Goal: Transaction & Acquisition: Purchase product/service

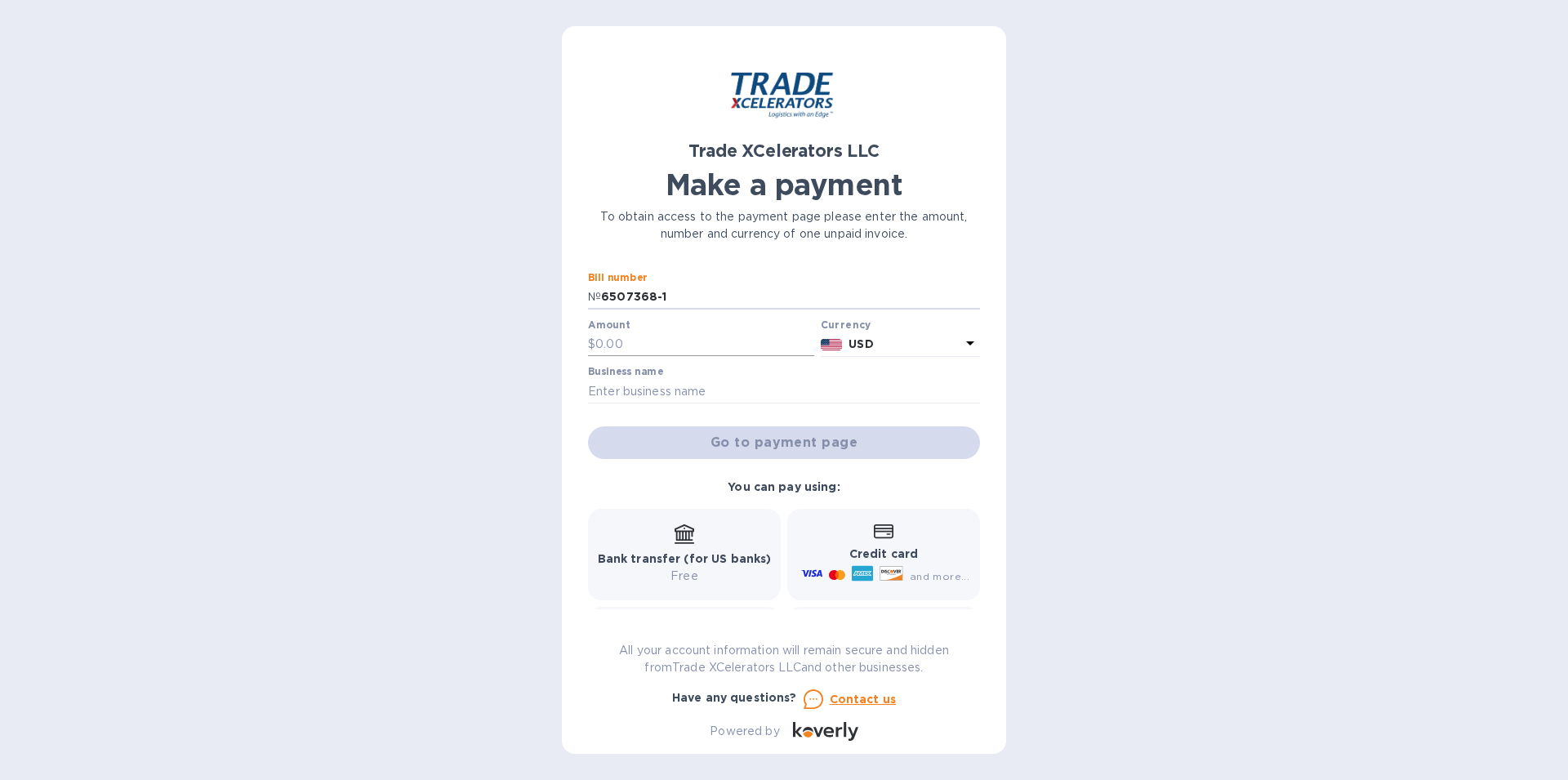
type input "6507368-1"
click at [627, 346] on input "text" at bounding box center [705, 345] width 219 height 24
type input "9,659.15"
click at [663, 395] on input "text" at bounding box center [784, 392] width 392 height 24
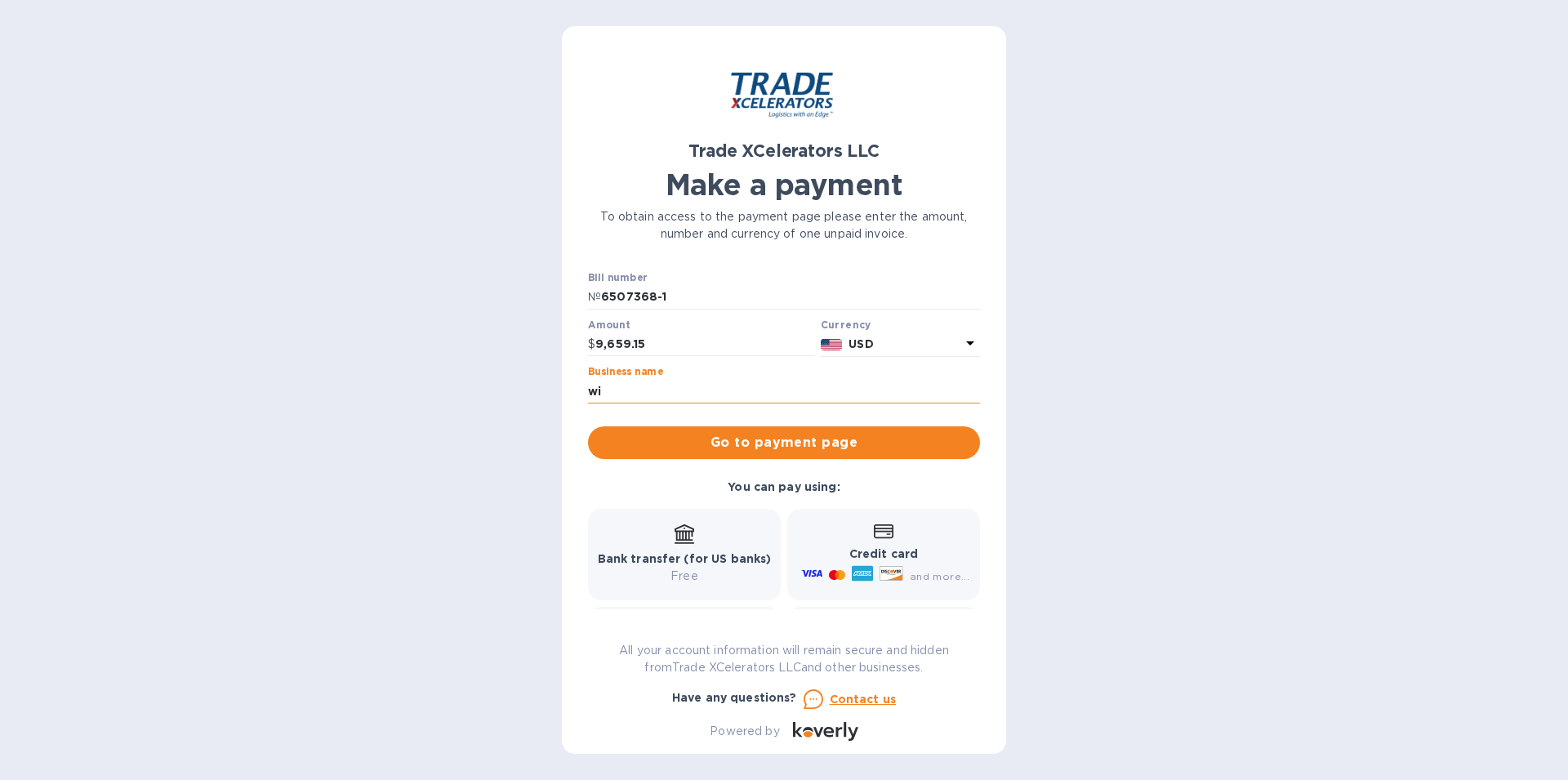
type input "w"
type input "WIDE DISTRIBUTORS LLC"
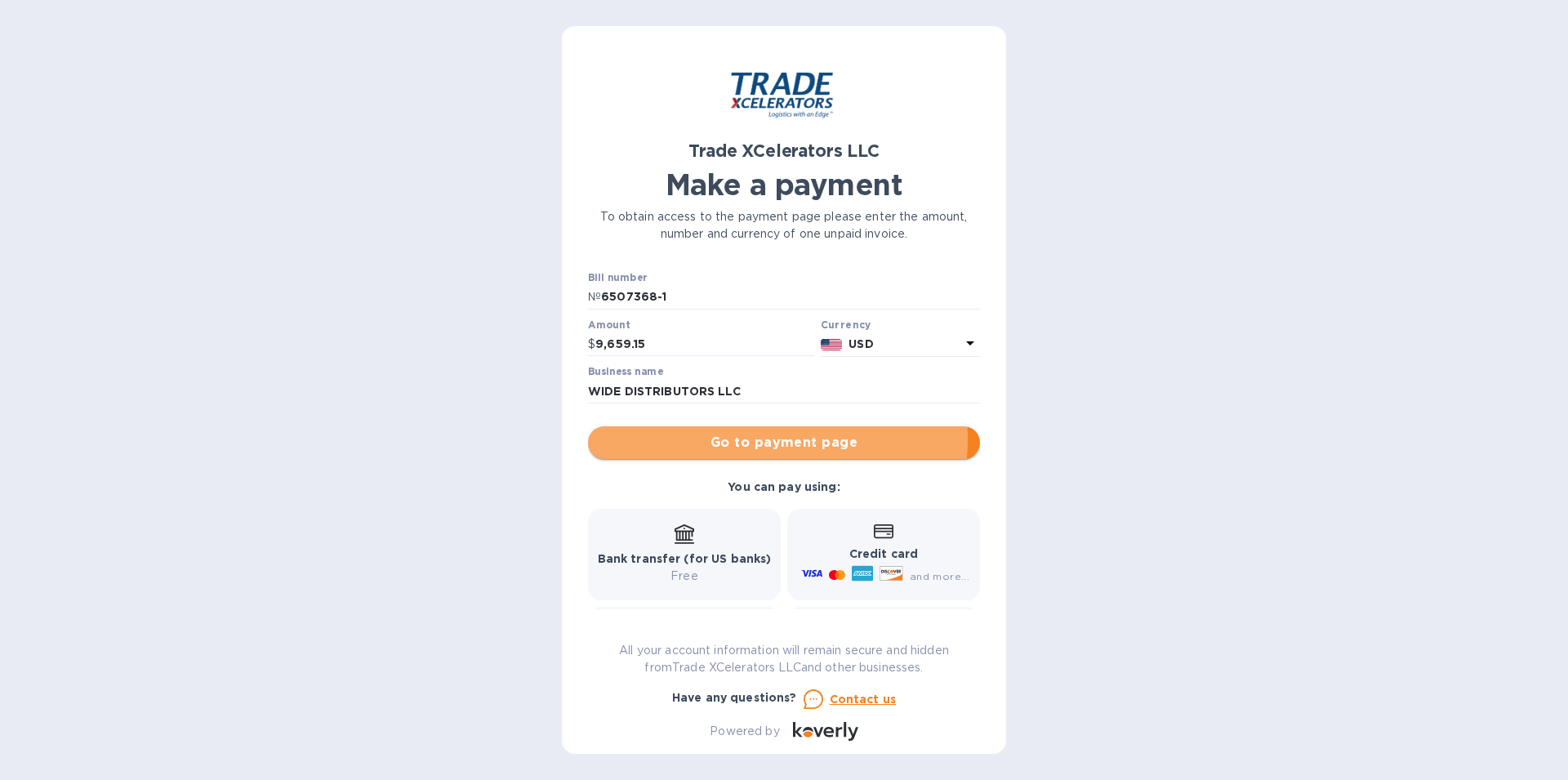
click at [766, 440] on span "Go to payment page" at bounding box center [783, 443] width 366 height 20
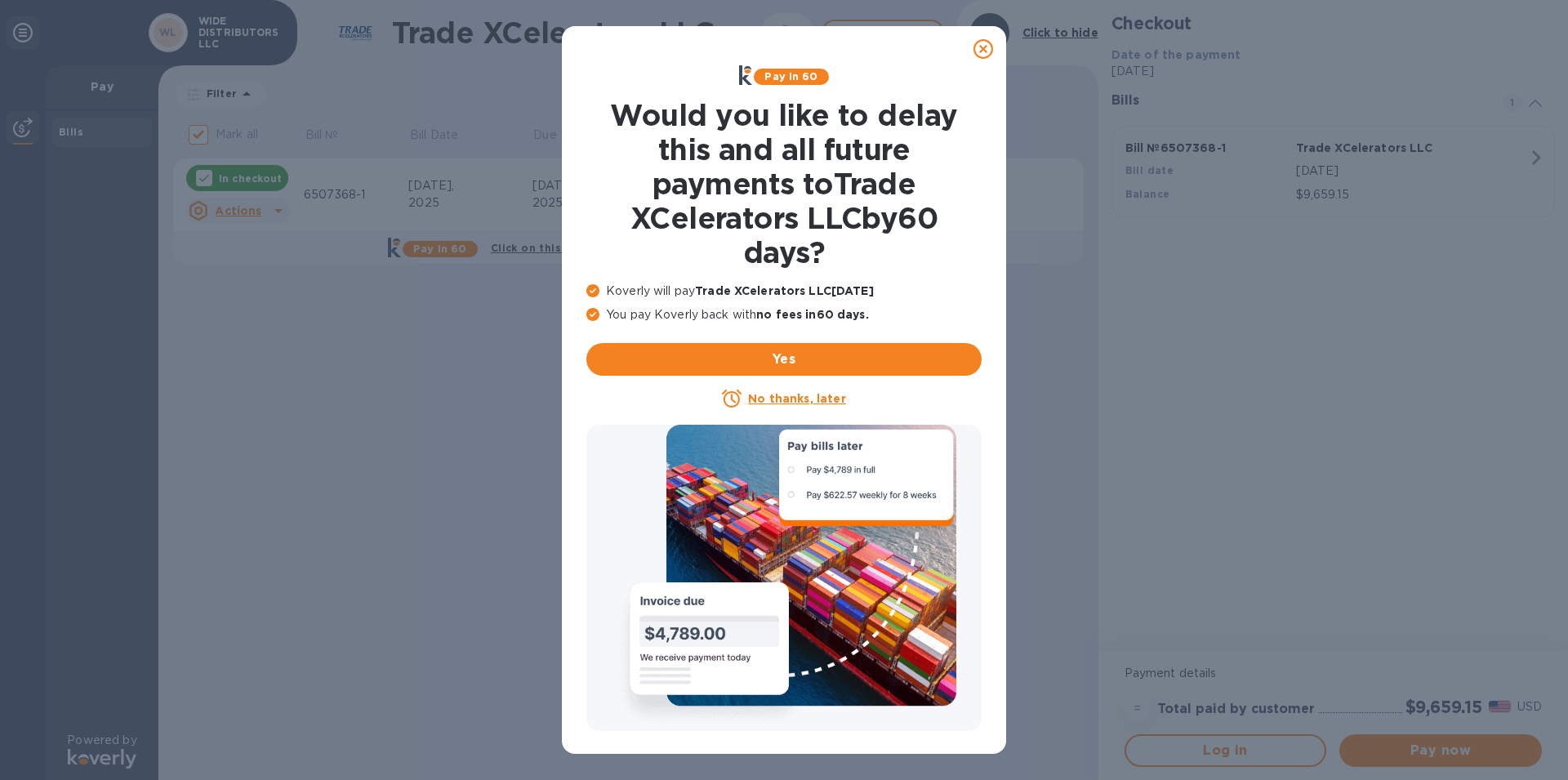
click at [983, 48] on icon at bounding box center [983, 49] width 20 height 20
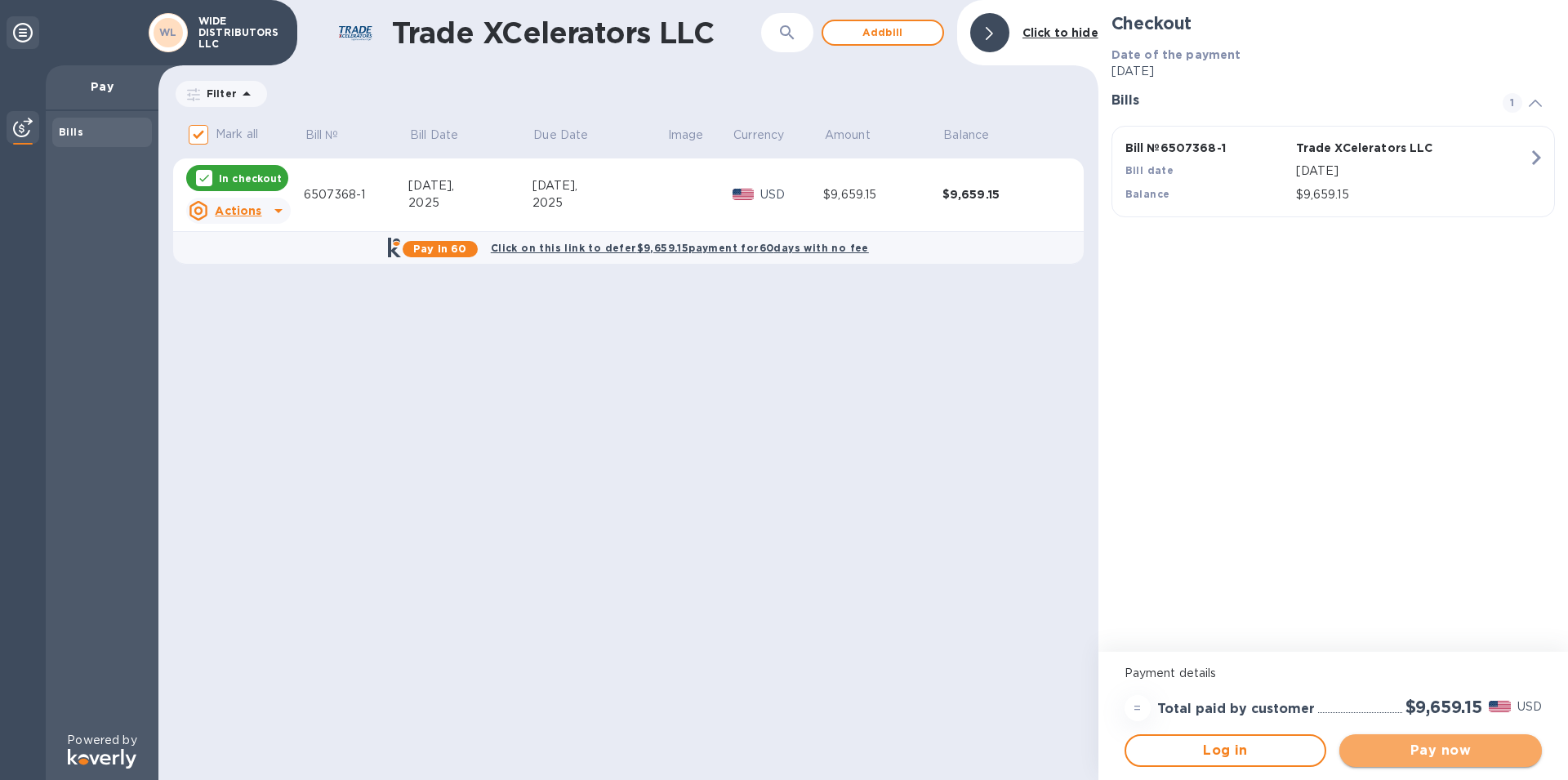
click at [1436, 750] on span "Pay now" at bounding box center [1440, 750] width 176 height 20
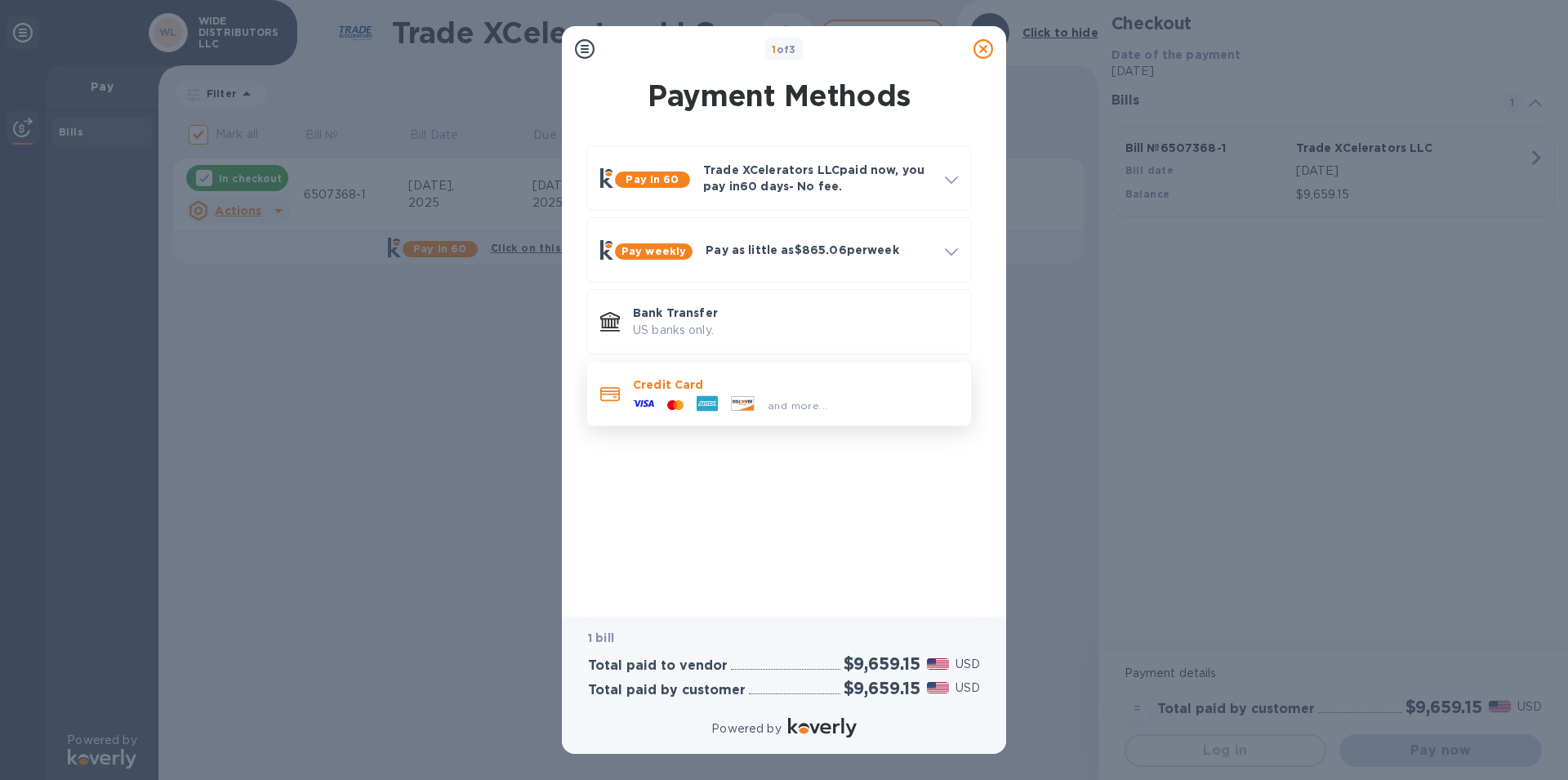
click at [679, 392] on p "Credit Card" at bounding box center [795, 385] width 325 height 17
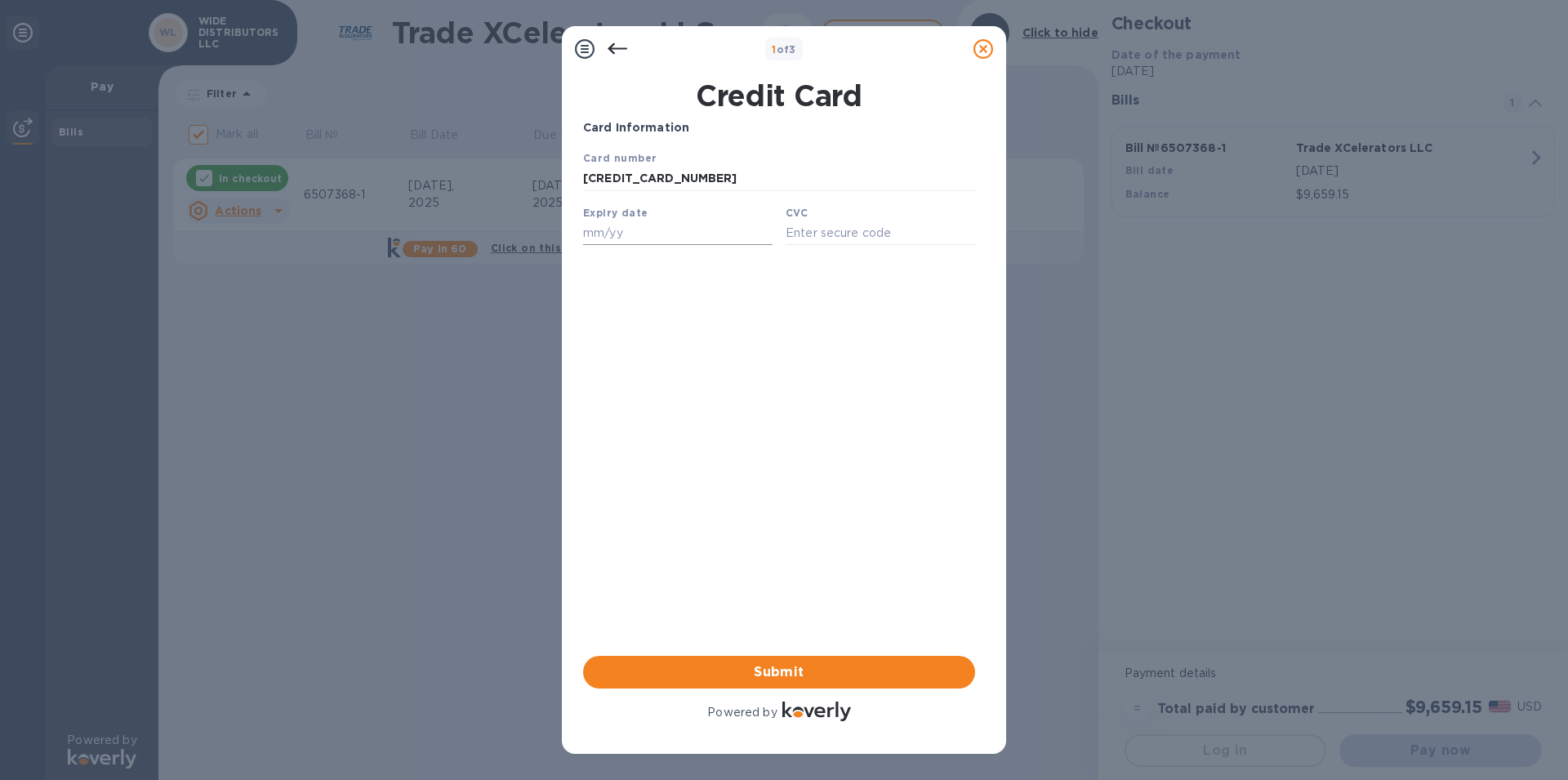
type input "[CREDIT_CARD_NUMBER]"
click at [620, 235] on input "text" at bounding box center [678, 233] width 189 height 24
type input "04/27"
click at [796, 231] on input "text" at bounding box center [880, 233] width 189 height 24
type input "922"
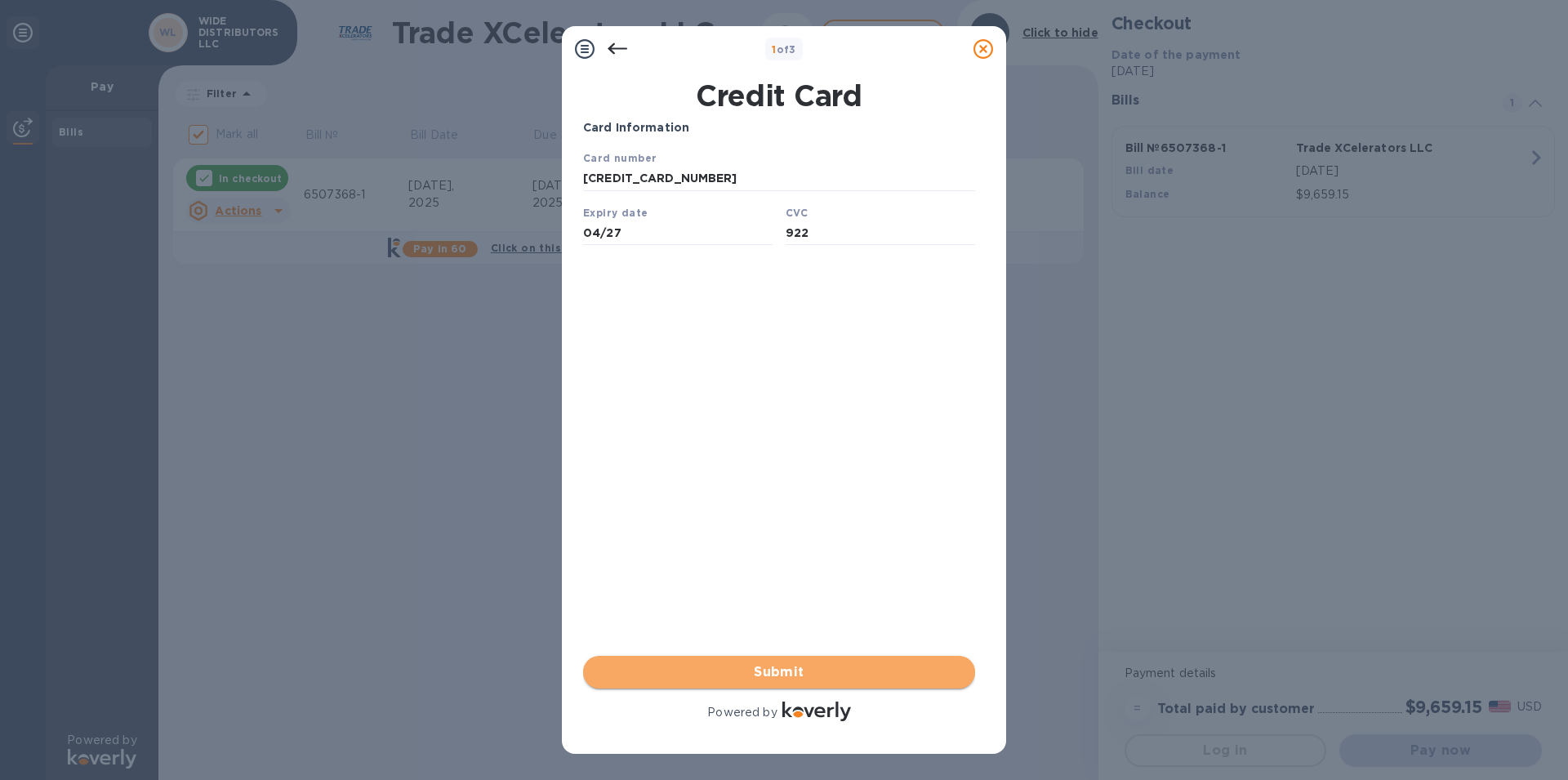
click at [775, 673] on span "Submit" at bounding box center [779, 672] width 366 height 20
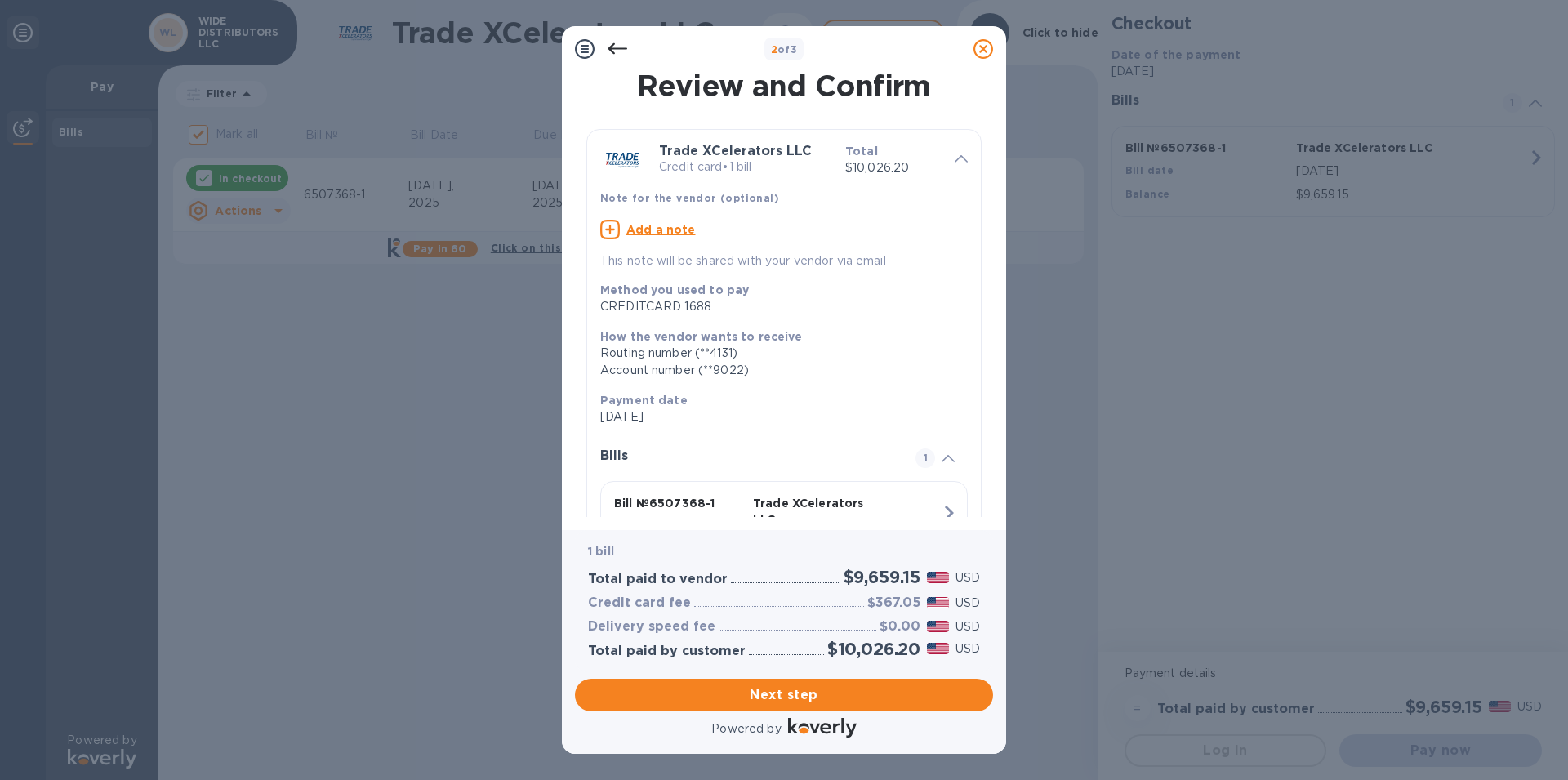
click at [614, 42] on icon at bounding box center [617, 49] width 20 height 20
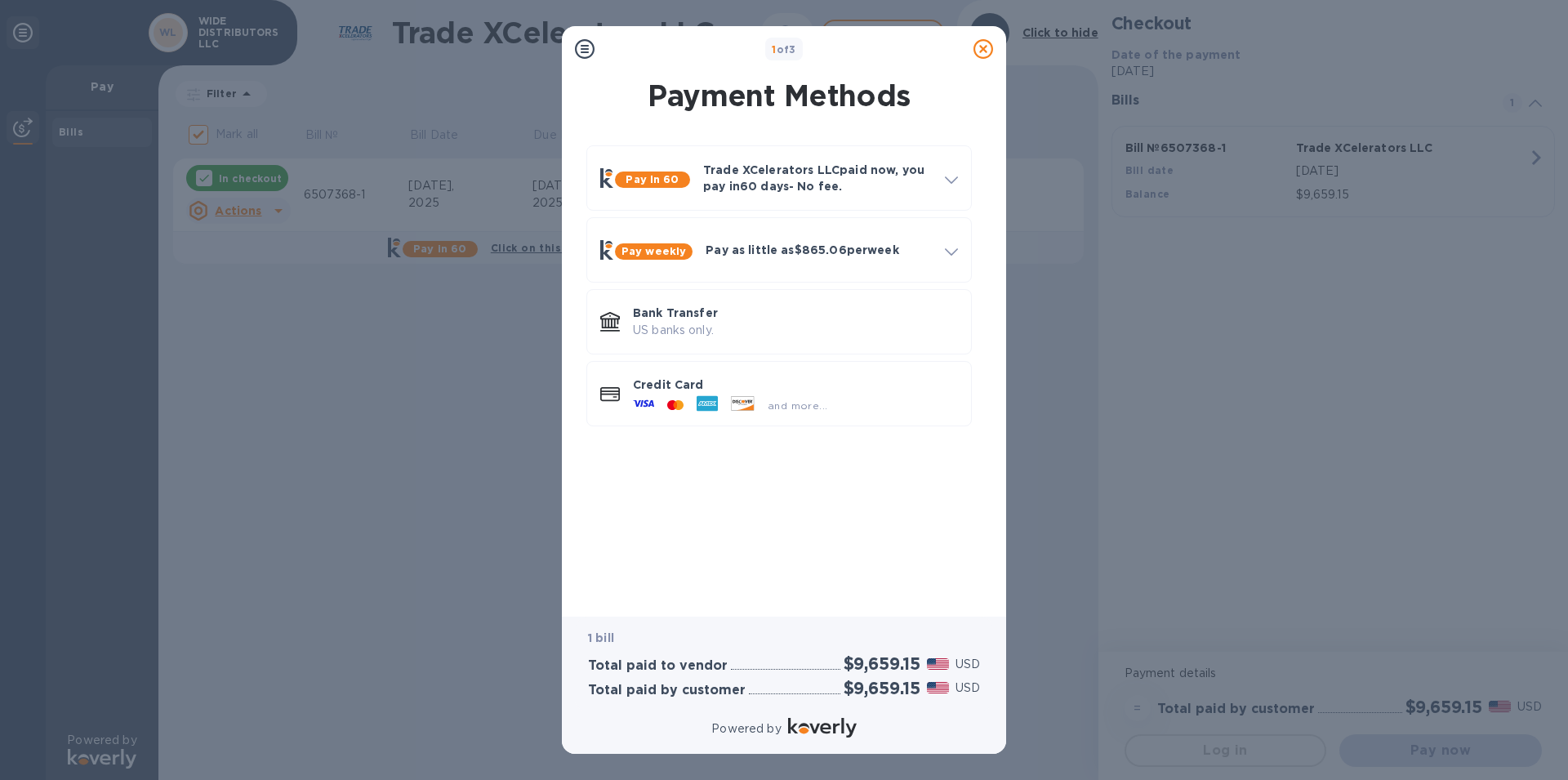
click at [980, 50] on icon at bounding box center [983, 49] width 20 height 20
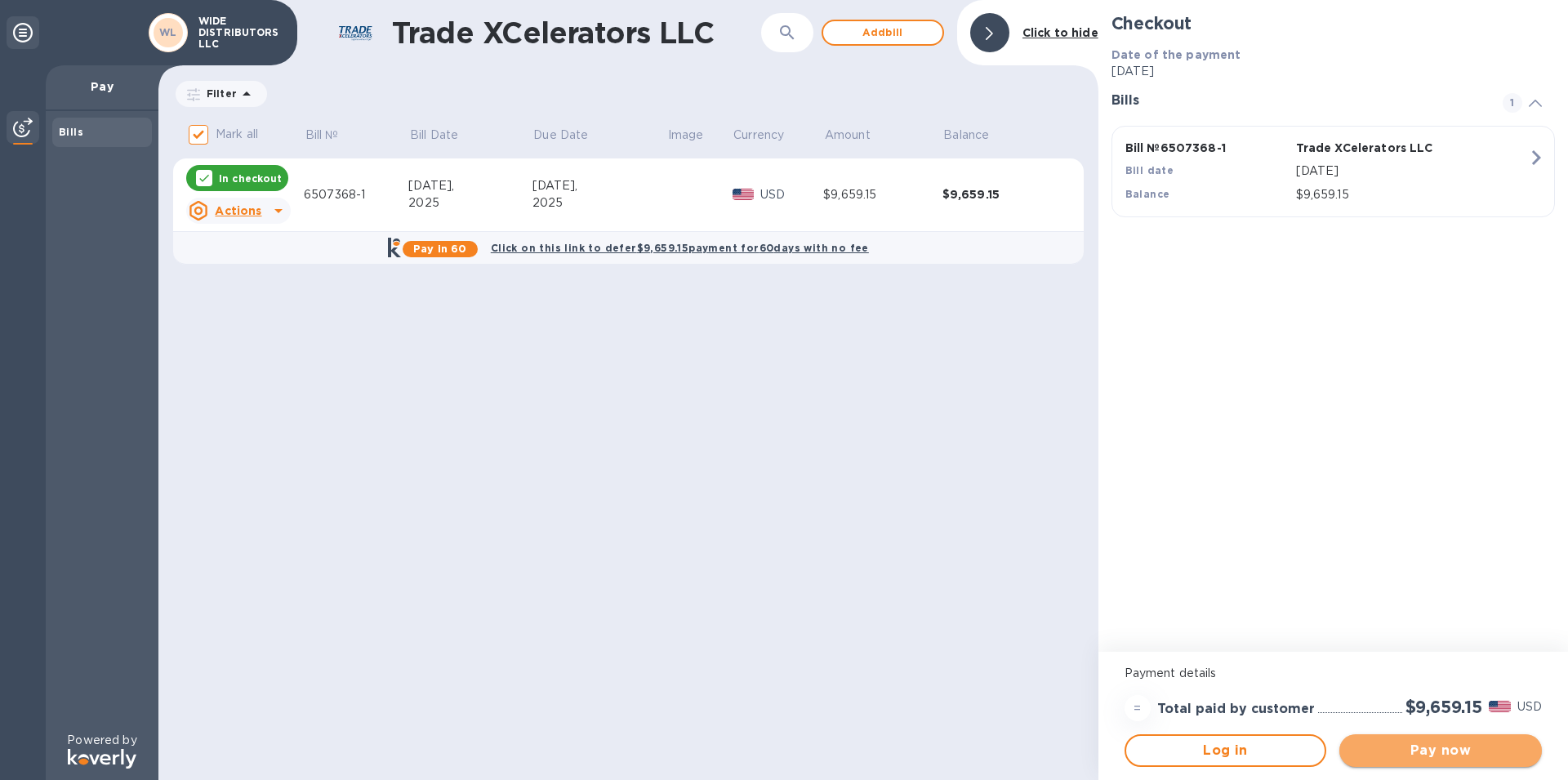
click at [1424, 756] on span "Pay now" at bounding box center [1440, 750] width 176 height 20
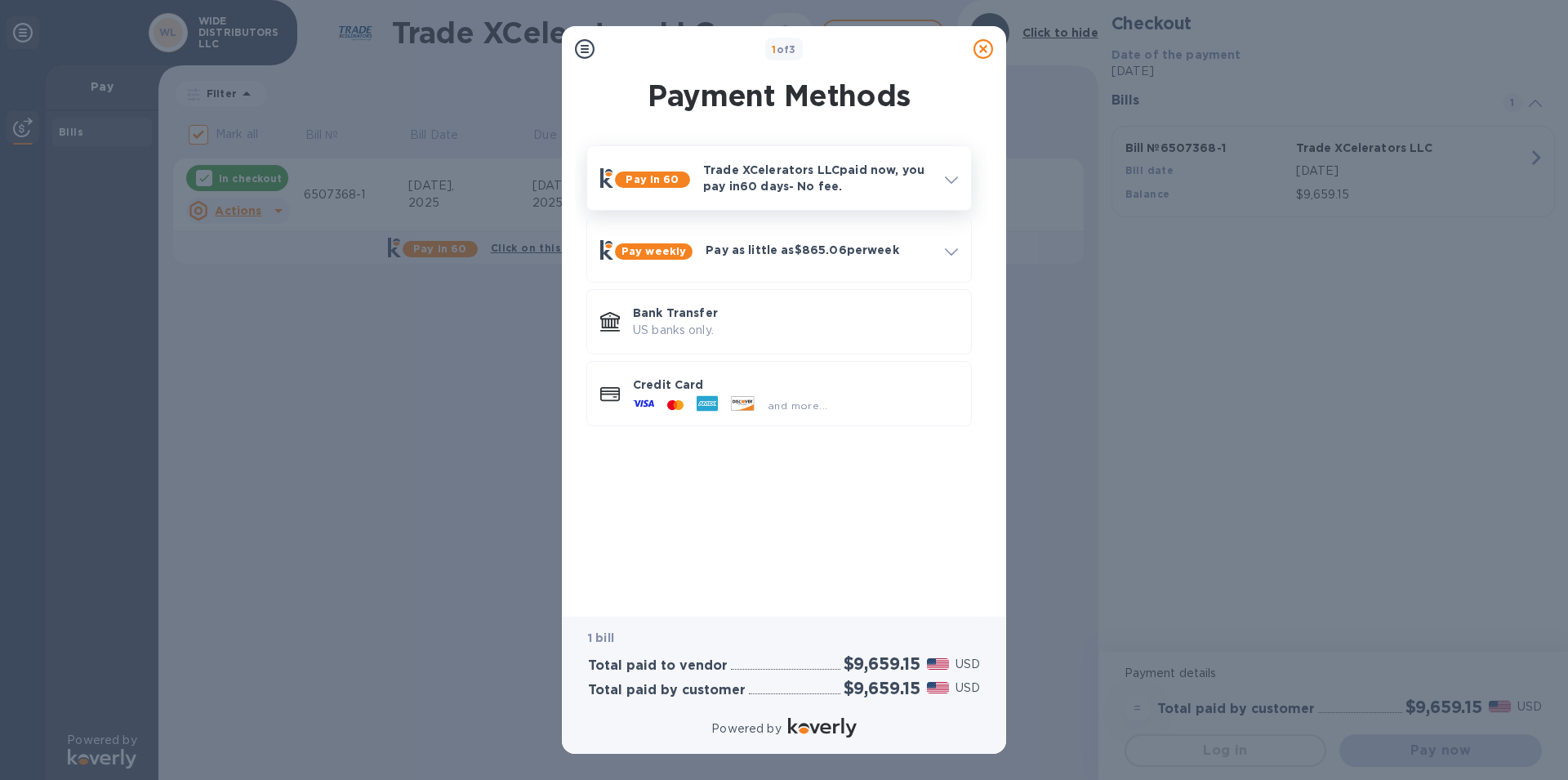
click at [945, 178] on icon at bounding box center [951, 180] width 13 height 7
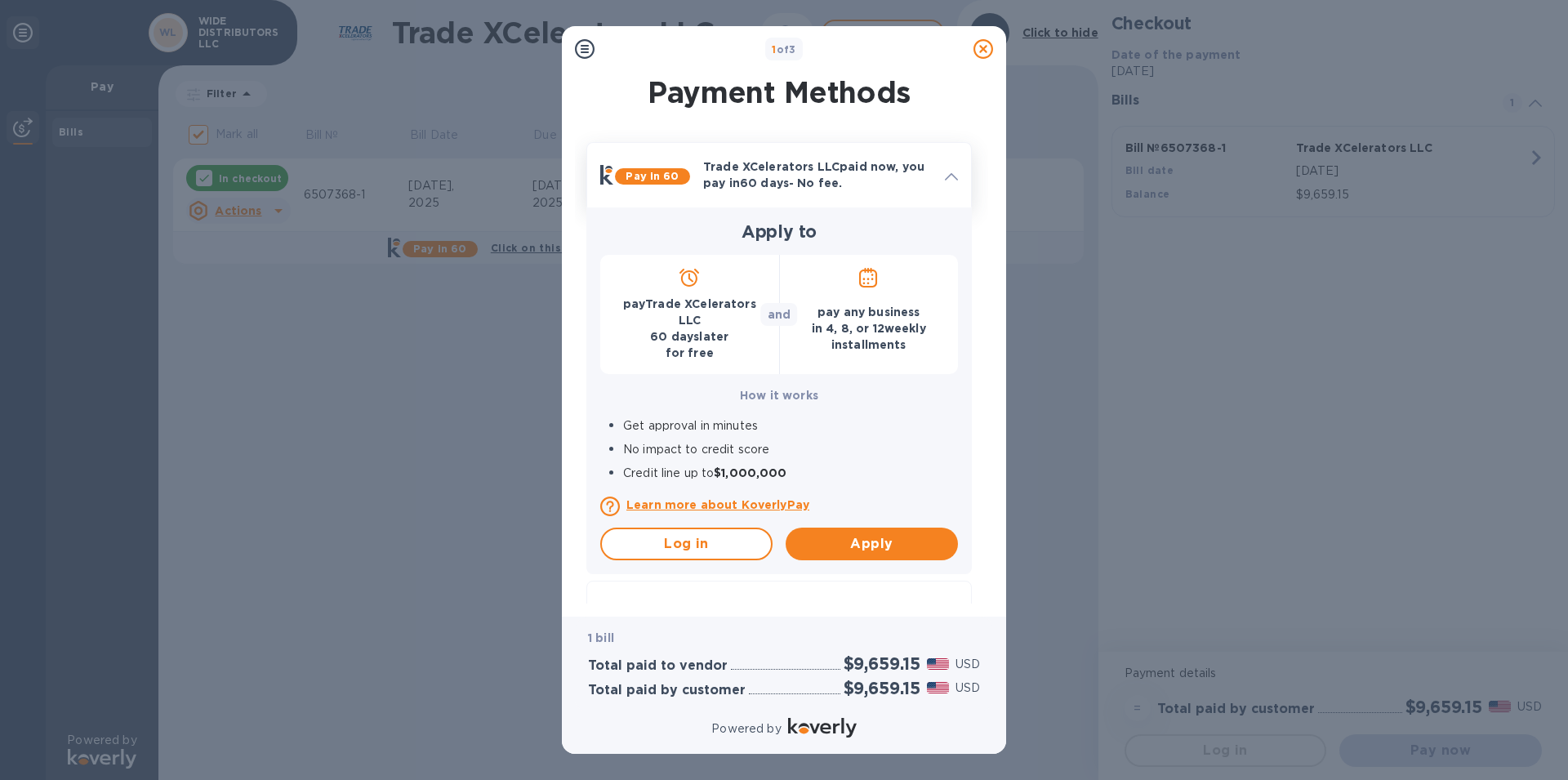
click at [671, 506] on p "Learn more about KoverlyPay" at bounding box center [793, 505] width 332 height 17
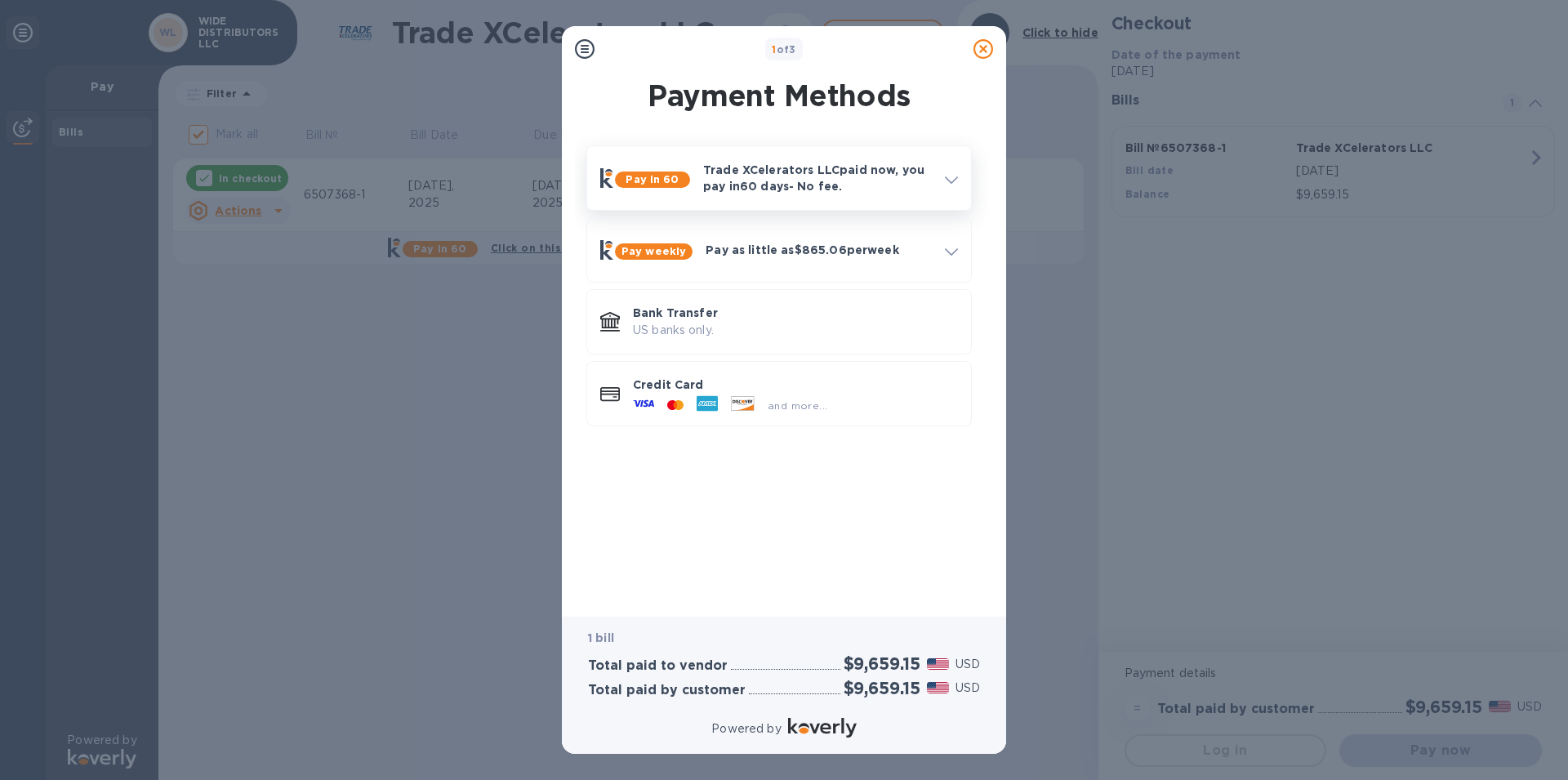
click at [978, 50] on icon at bounding box center [983, 49] width 20 height 20
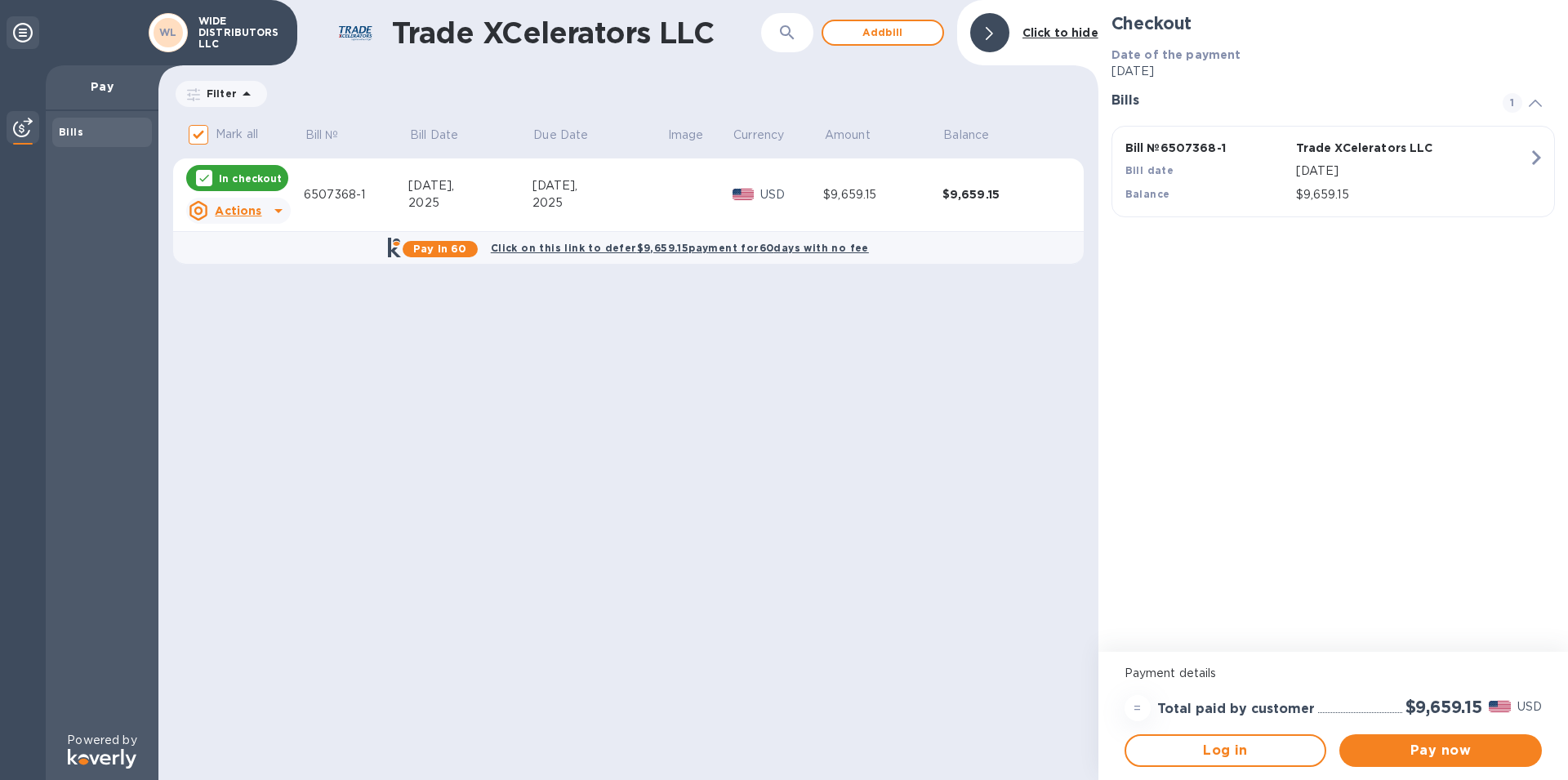
click at [280, 216] on icon at bounding box center [279, 210] width 20 height 20
click at [770, 255] on div at bounding box center [784, 390] width 1568 height 780
click at [765, 249] on b "Click on this link to defer $9,659.15 payment for 60 days with no fee" at bounding box center [680, 248] width 379 height 12
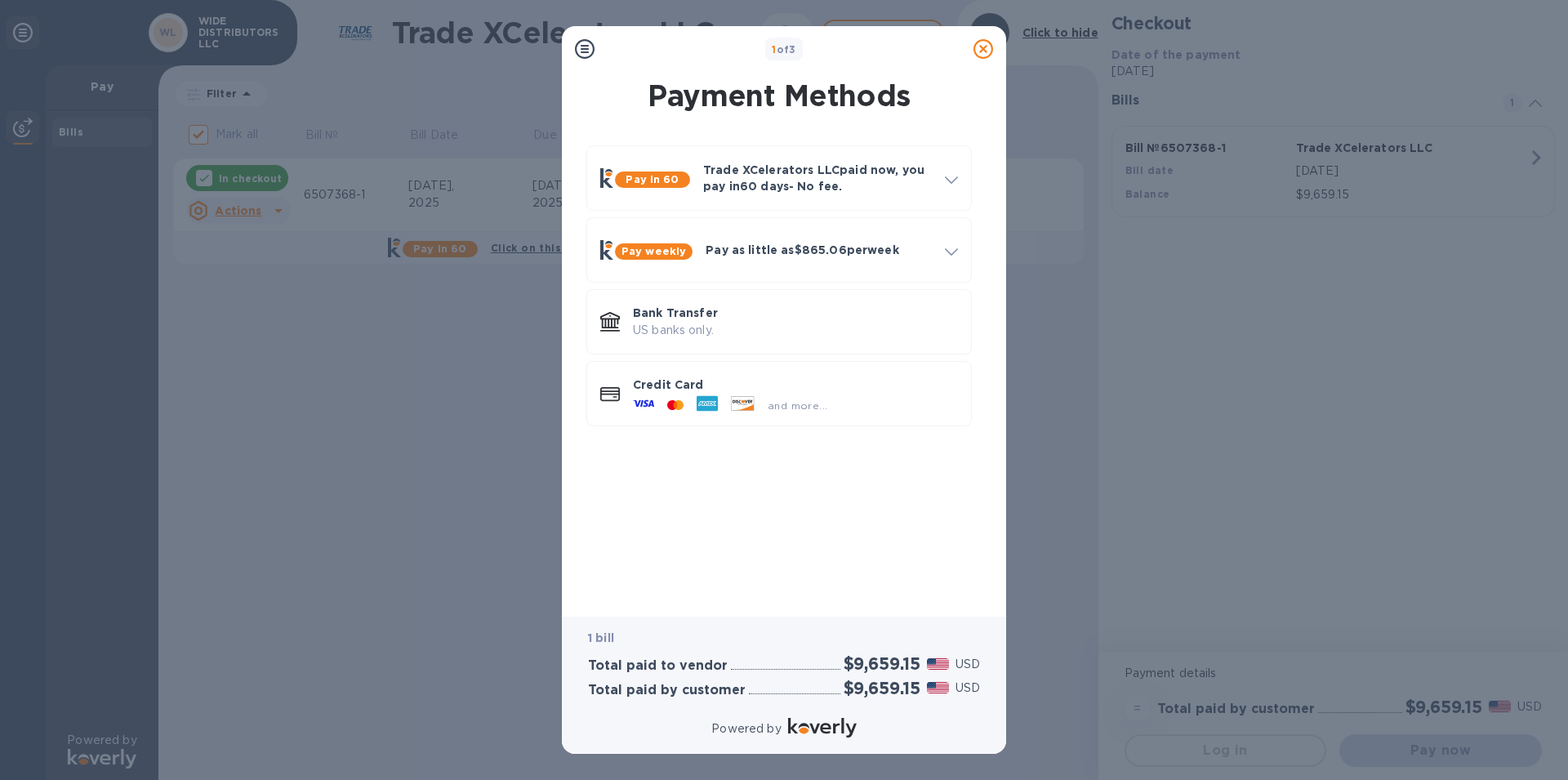
click at [979, 51] on icon at bounding box center [983, 49] width 20 height 20
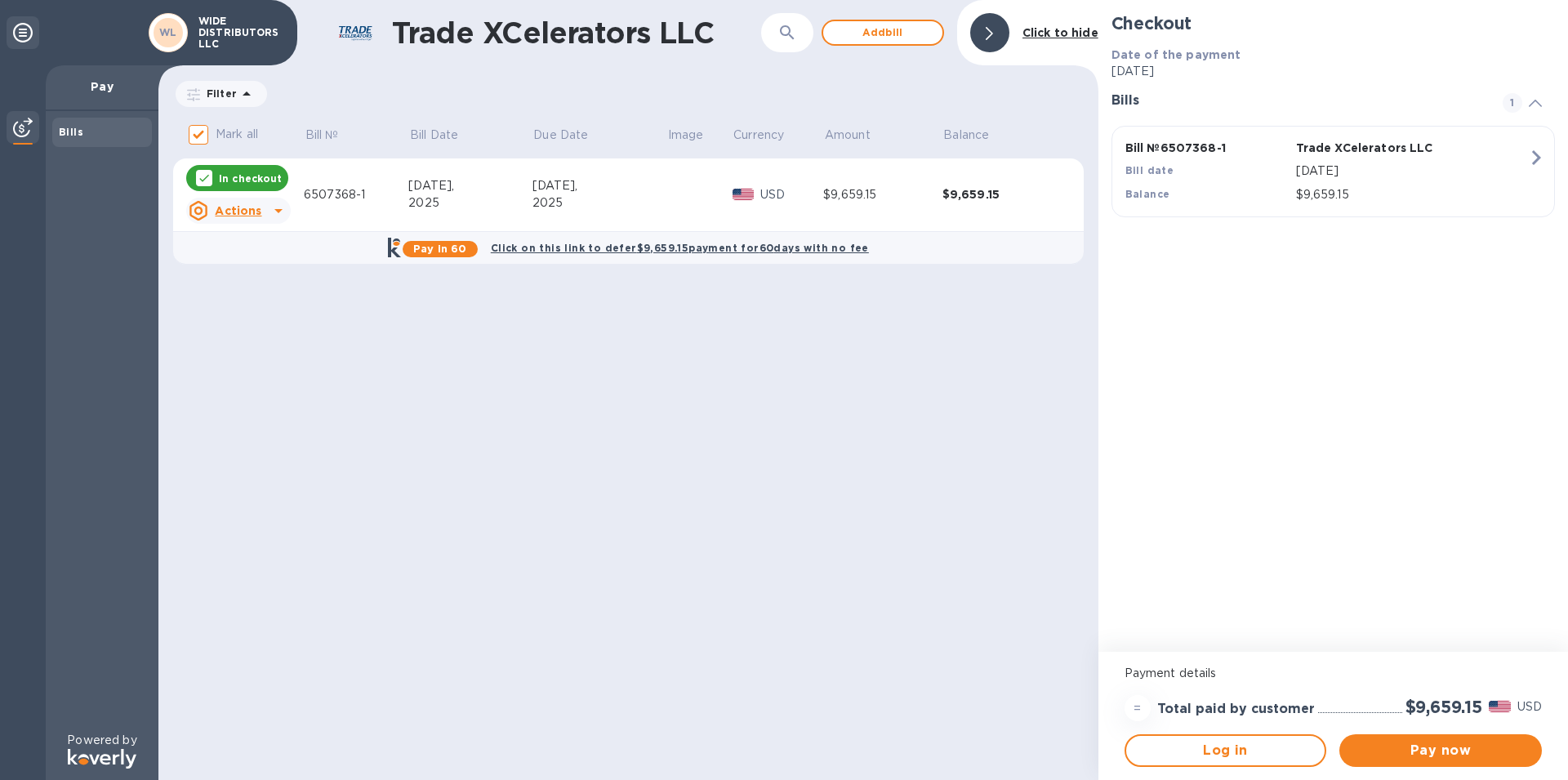
click at [759, 254] on b "Click on this link to defer $9,659.15 payment for 60 days with no fee" at bounding box center [680, 248] width 379 height 12
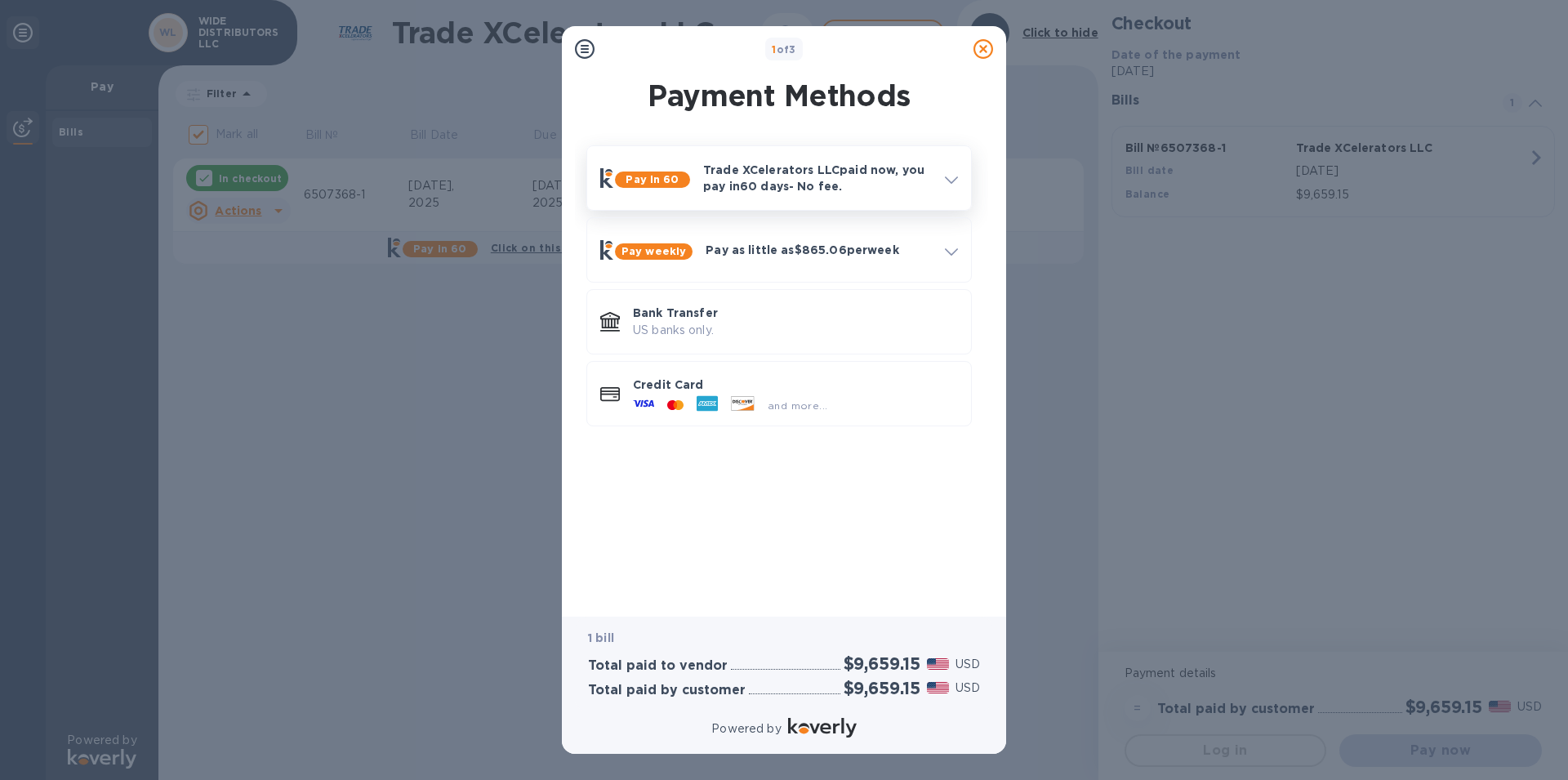
click at [943, 176] on div at bounding box center [952, 178] width 26 height 30
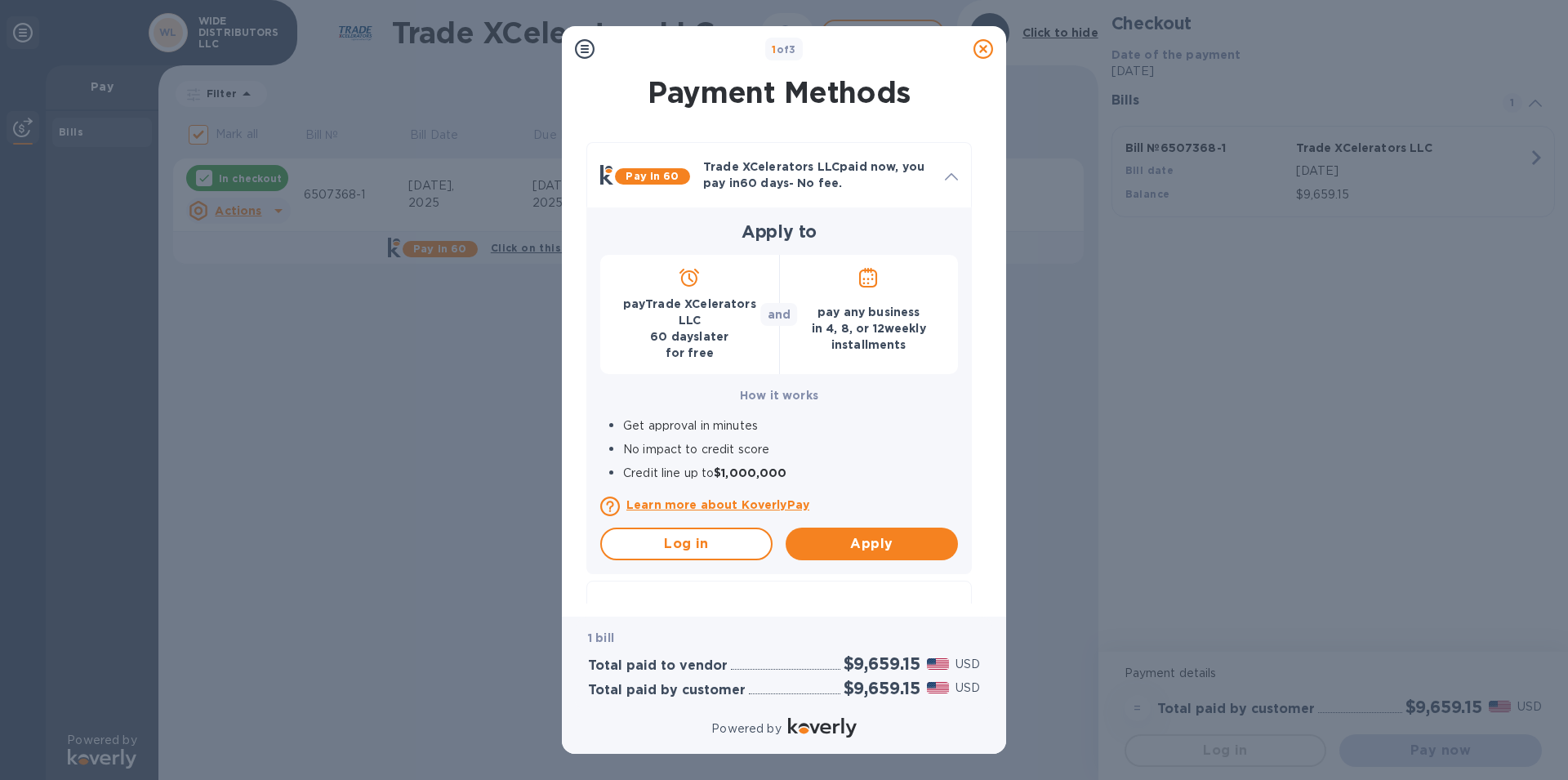
click at [684, 313] on p "pay Trade XCelerators LLC [DATE] for free" at bounding box center [690, 328] width 153 height 65
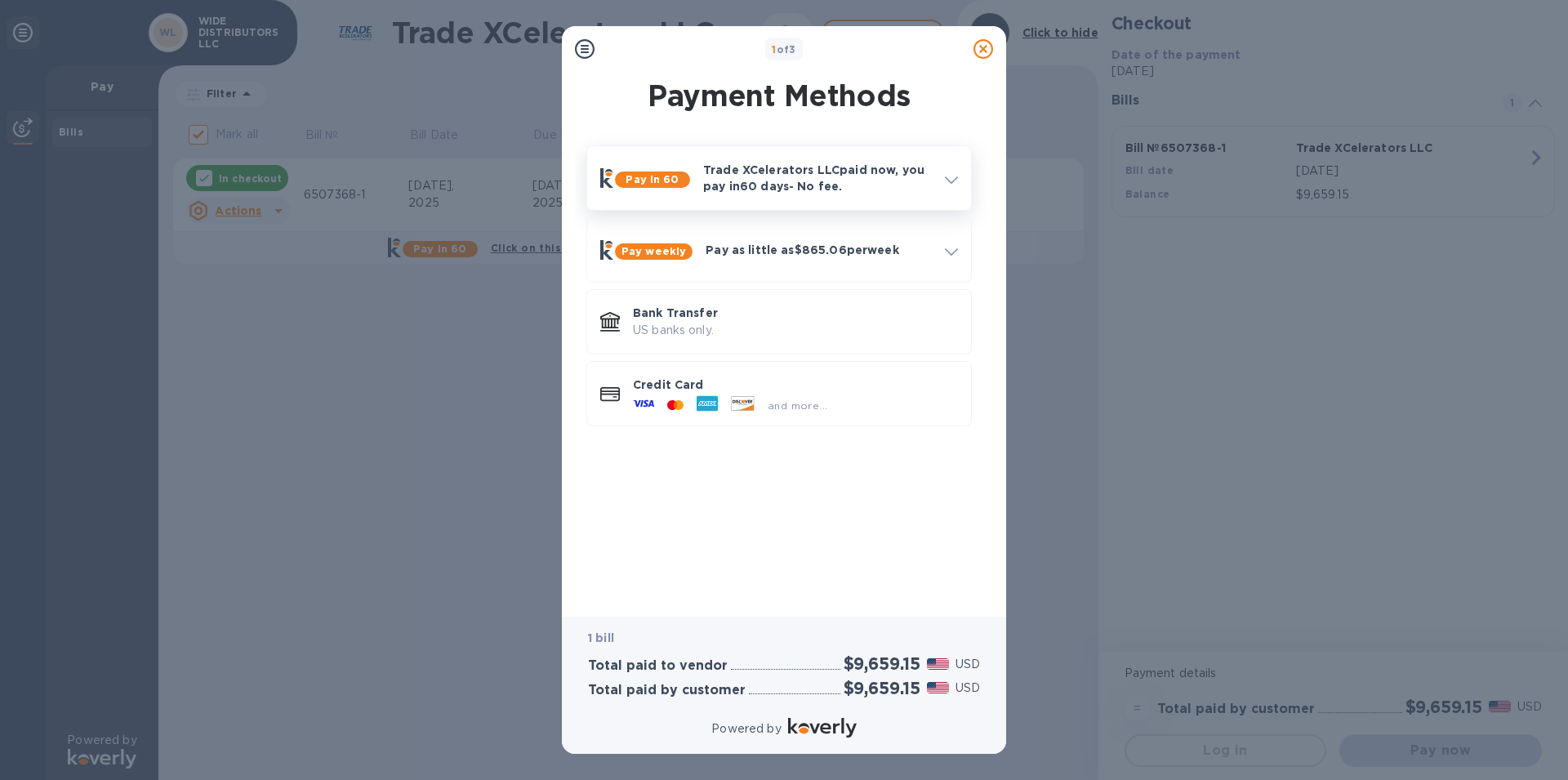
click at [642, 179] on b "Pay in 60" at bounding box center [652, 179] width 53 height 12
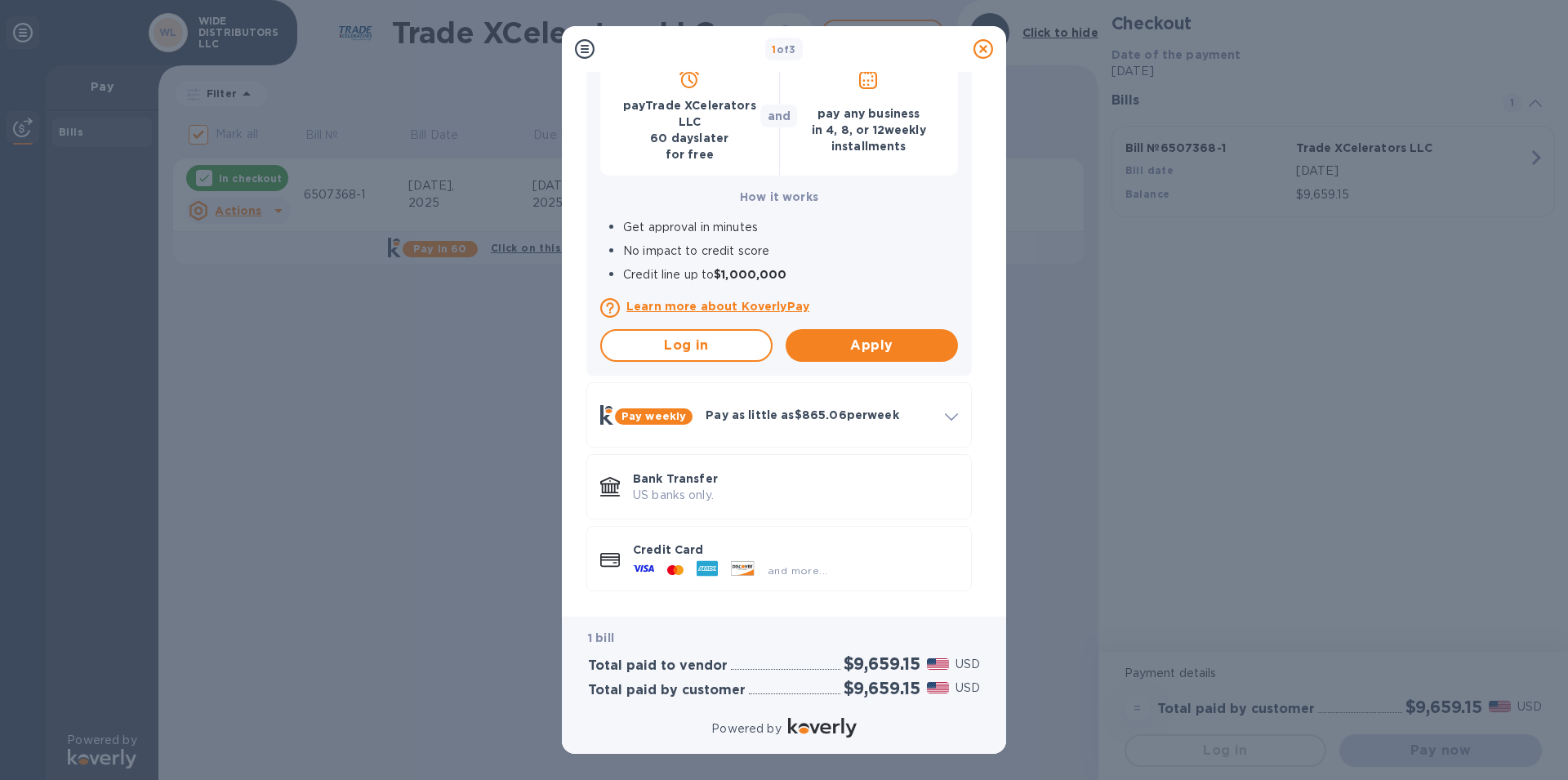
scroll to position [200, 0]
click at [848, 346] on span "Apply" at bounding box center [872, 345] width 146 height 20
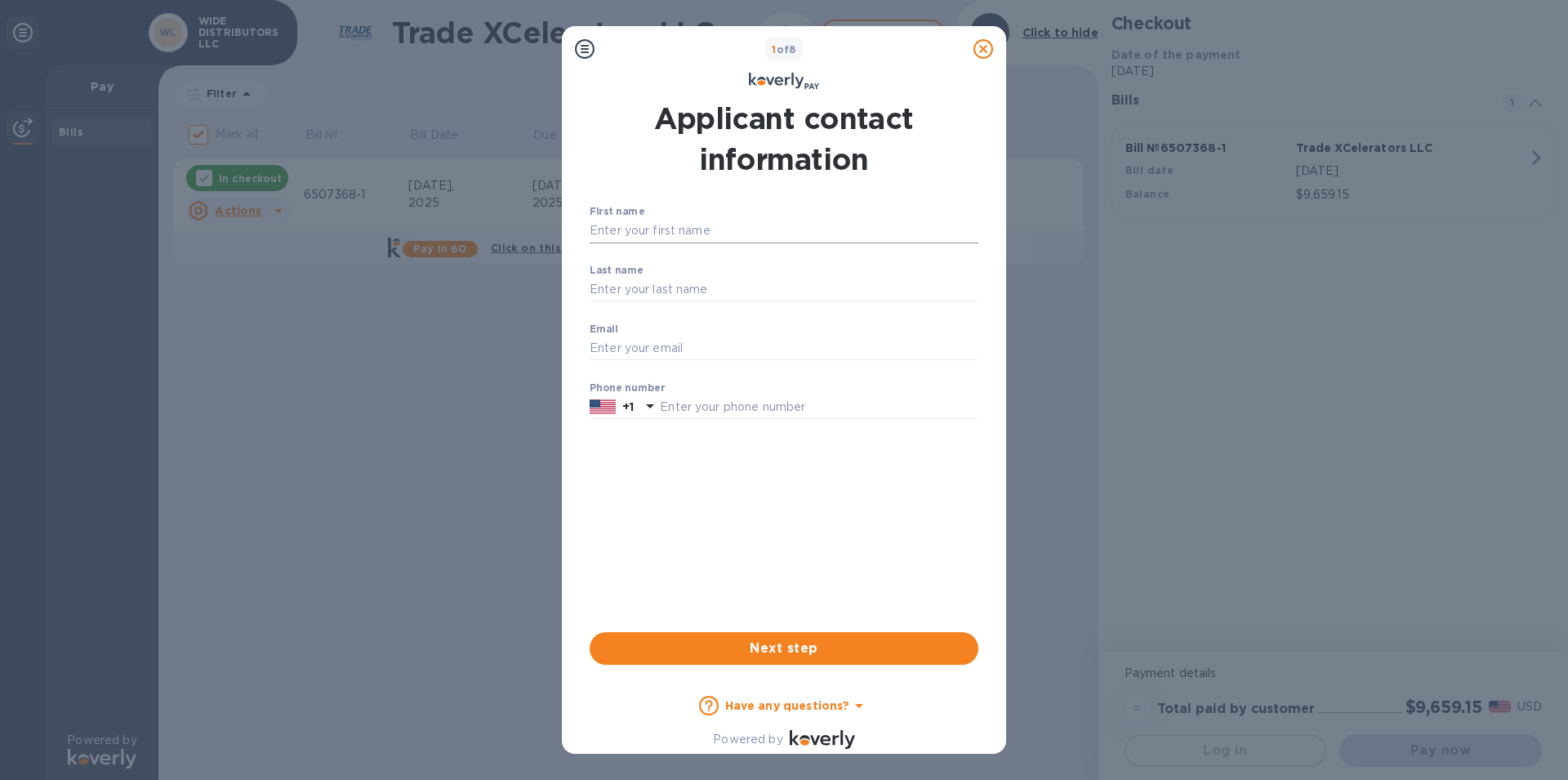
click at [618, 235] on input "First name" at bounding box center [784, 231] width 389 height 24
type input "e"
type input "[PERSON_NAME]"
click at [609, 289] on input "Last name" at bounding box center [784, 290] width 389 height 24
type input "[PERSON_NAME]"
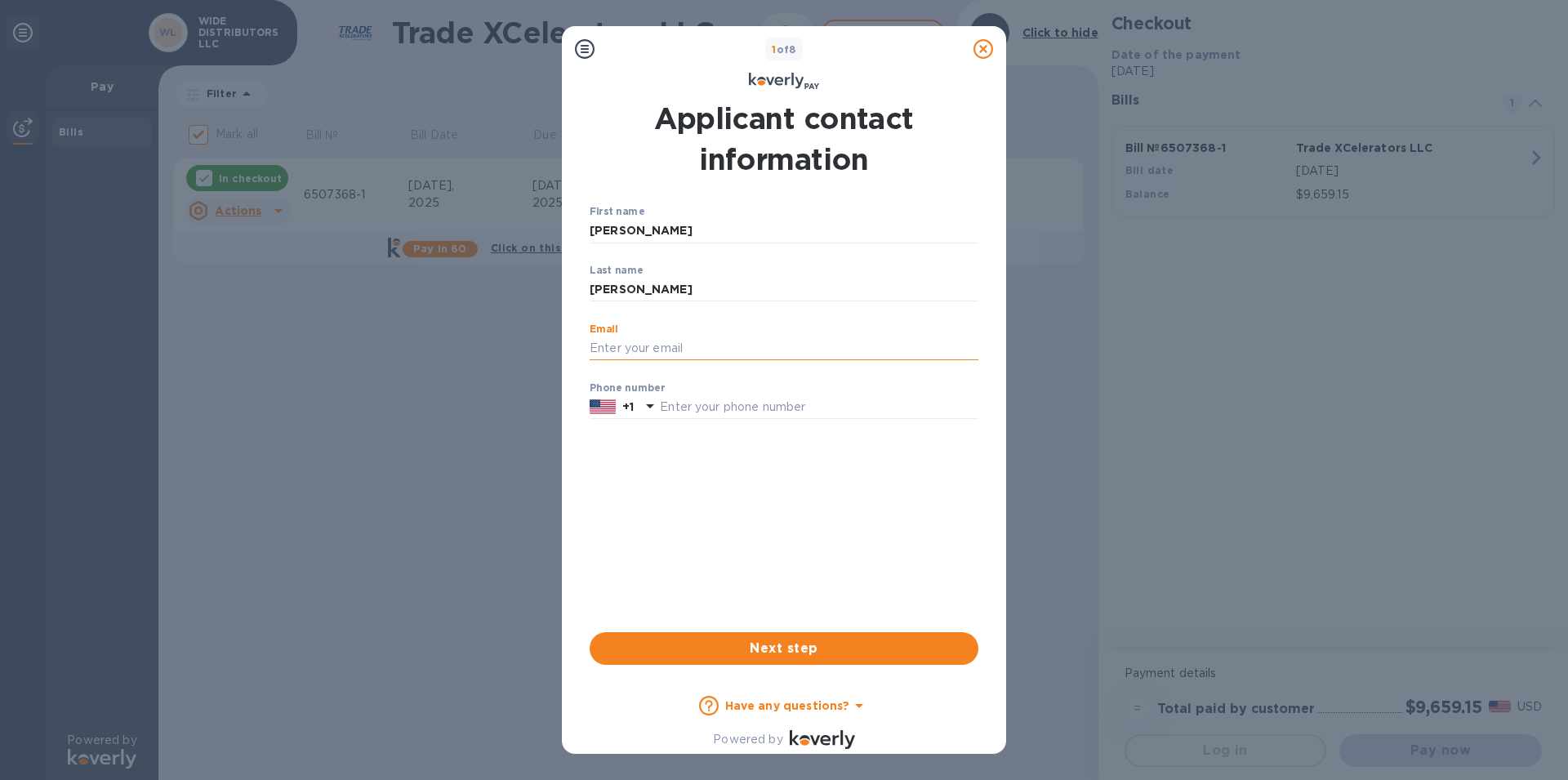
click at [604, 348] on input "Email" at bounding box center [784, 349] width 389 height 24
type input "[PERSON_NAME][EMAIL_ADDRESS][DOMAIN_NAME]"
click at [768, 647] on span "Next step" at bounding box center [784, 649] width 363 height 20
click at [682, 411] on input "text" at bounding box center [819, 407] width 319 height 24
type input "7877821040"
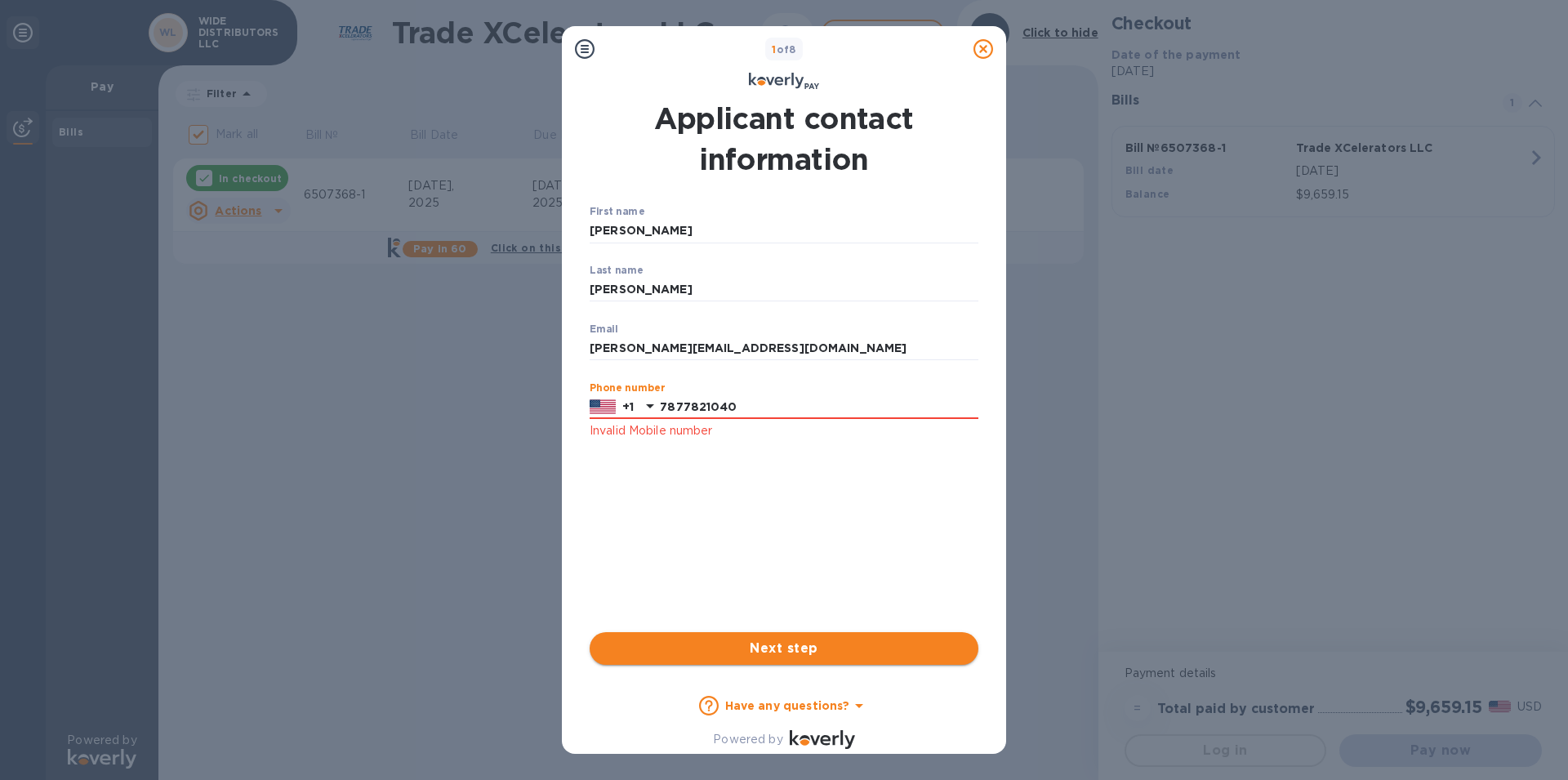
click at [761, 649] on span "Next step" at bounding box center [784, 649] width 363 height 20
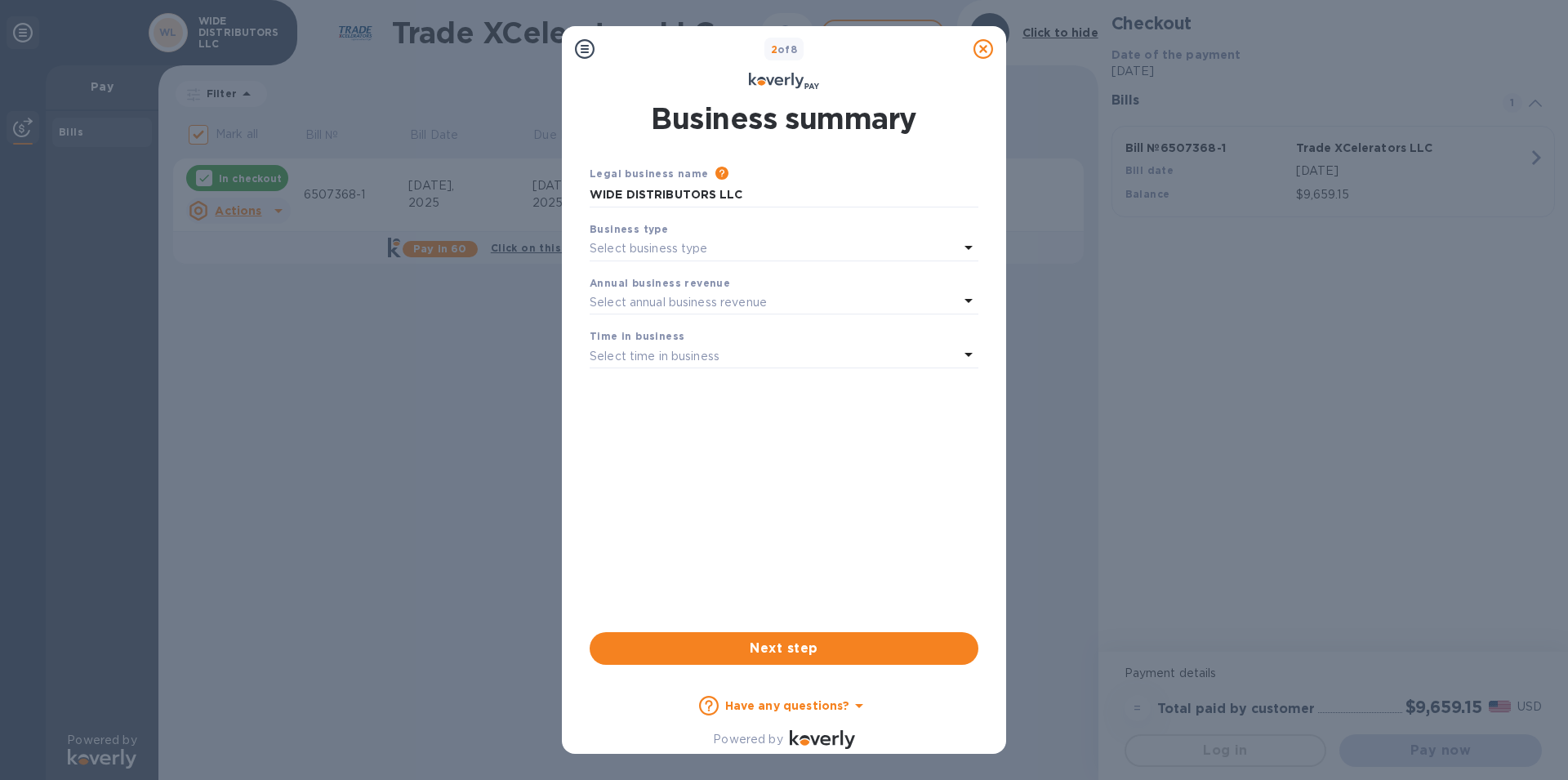
click at [969, 241] on icon at bounding box center [968, 248] width 20 height 20
click at [754, 411] on p "Limited Liability Company (LLC)" at bounding box center [777, 407] width 350 height 17
click at [648, 302] on p "Select annual business revenue" at bounding box center [678, 303] width 177 height 17
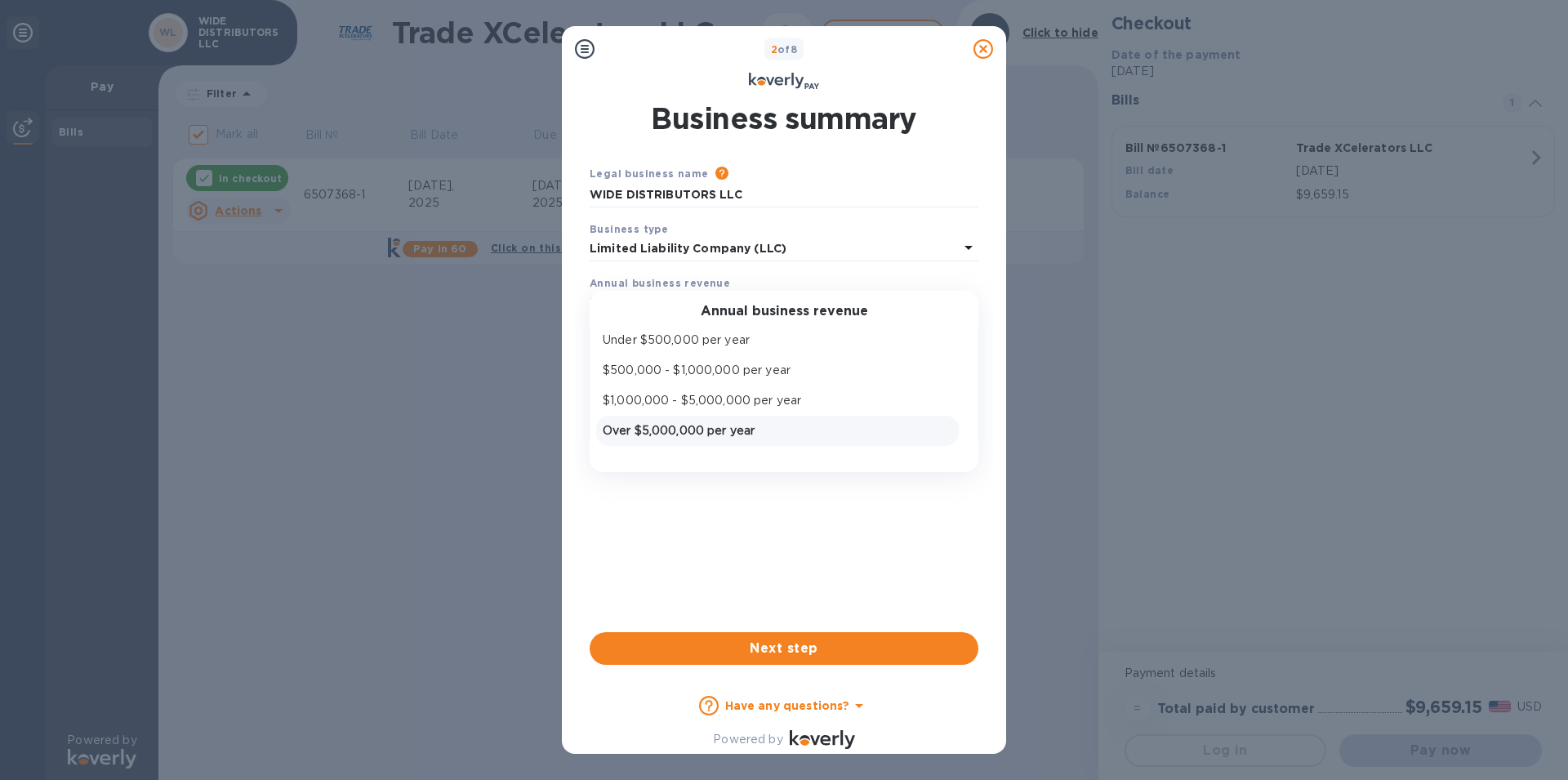
click at [669, 427] on p "Over $5,000,000 per year" at bounding box center [777, 431] width 350 height 17
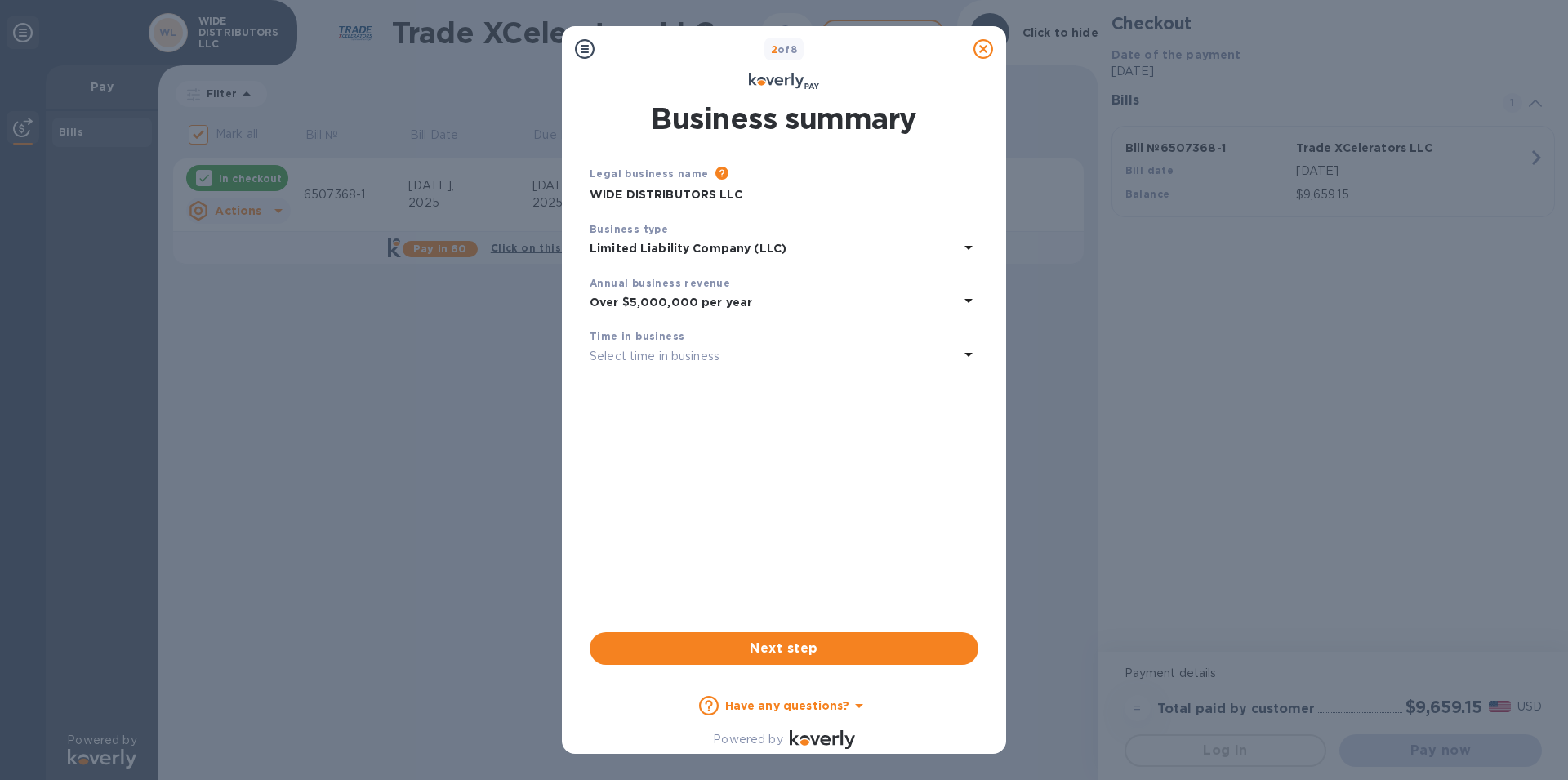
click at [656, 359] on p "Select time in business" at bounding box center [655, 357] width 130 height 17
click at [643, 420] on p "1 - 3 years" at bounding box center [777, 425] width 350 height 17
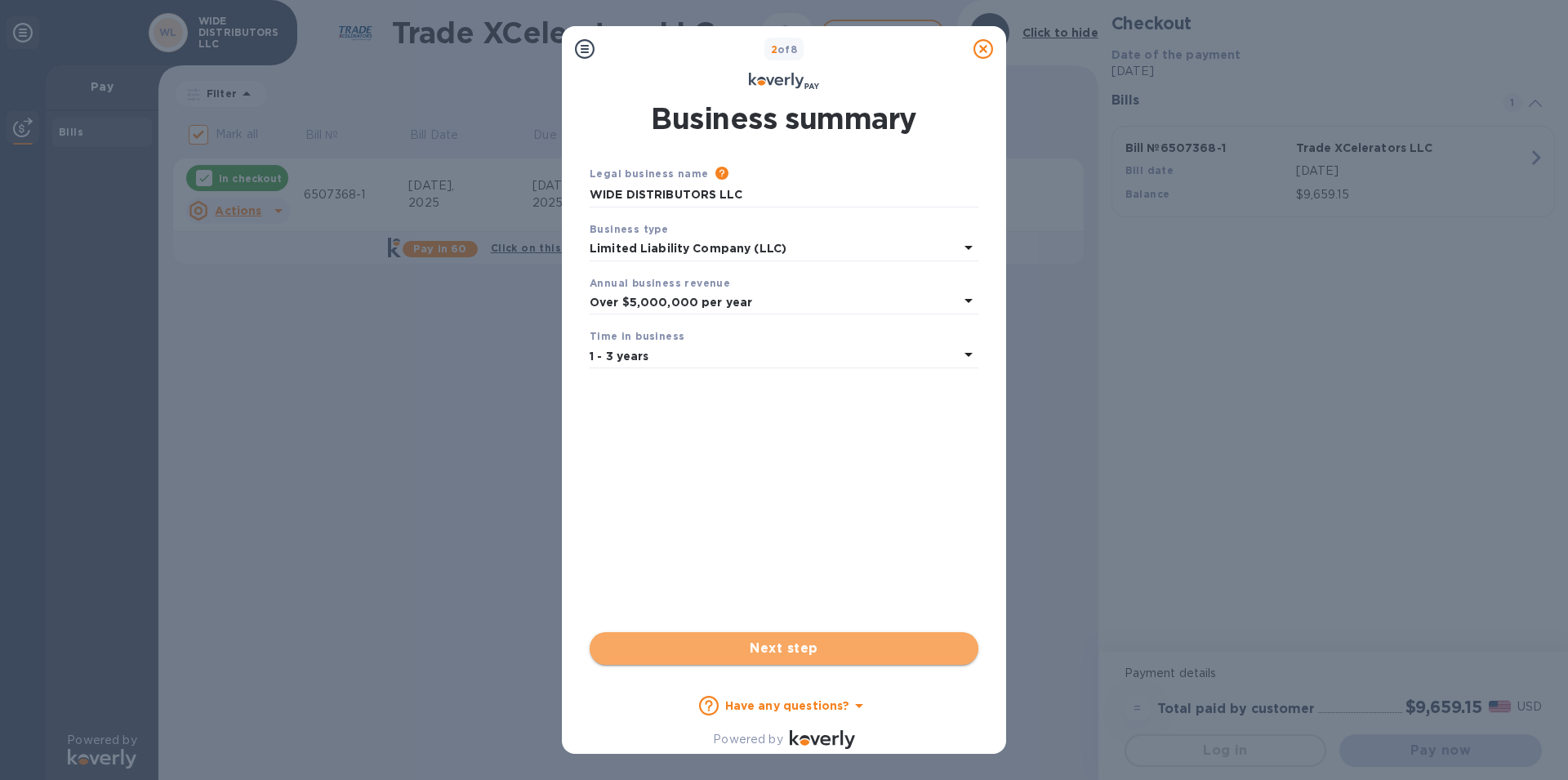
click at [764, 646] on span "Next step" at bounding box center [784, 649] width 363 height 20
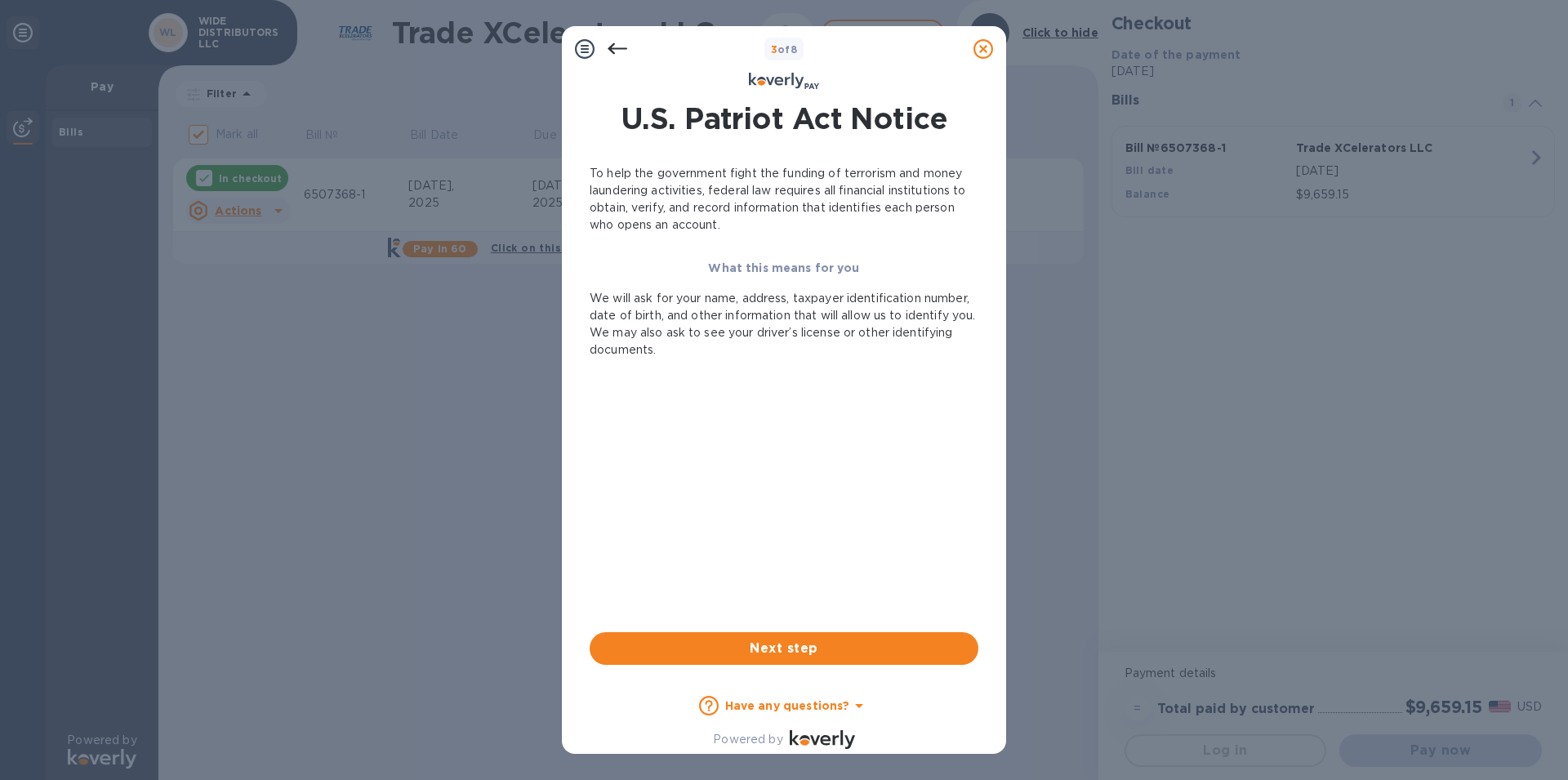
click at [612, 49] on icon at bounding box center [617, 49] width 20 height 11
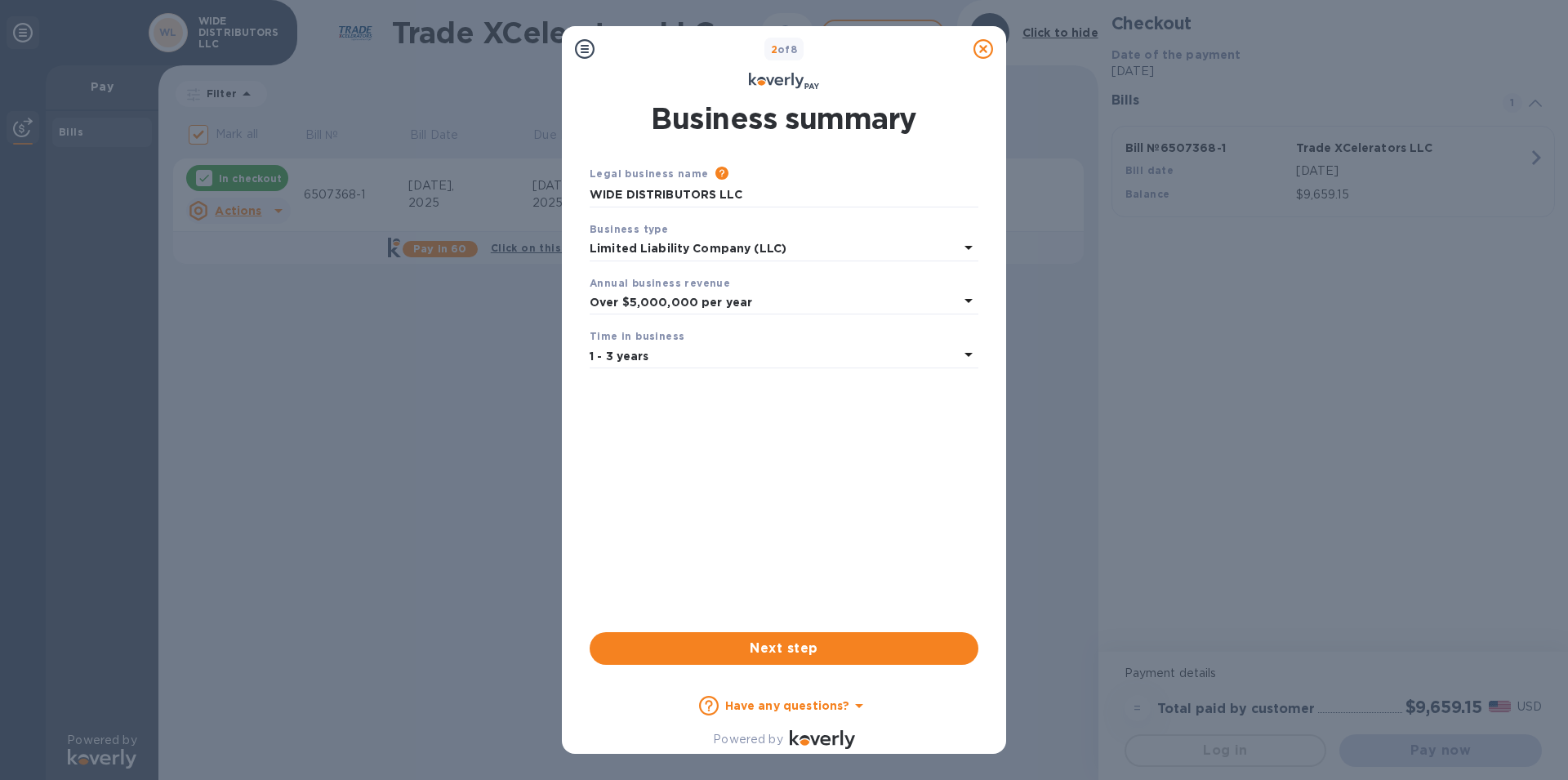
click at [612, 49] on div "2 of 8" at bounding box center [783, 49] width 366 height 23
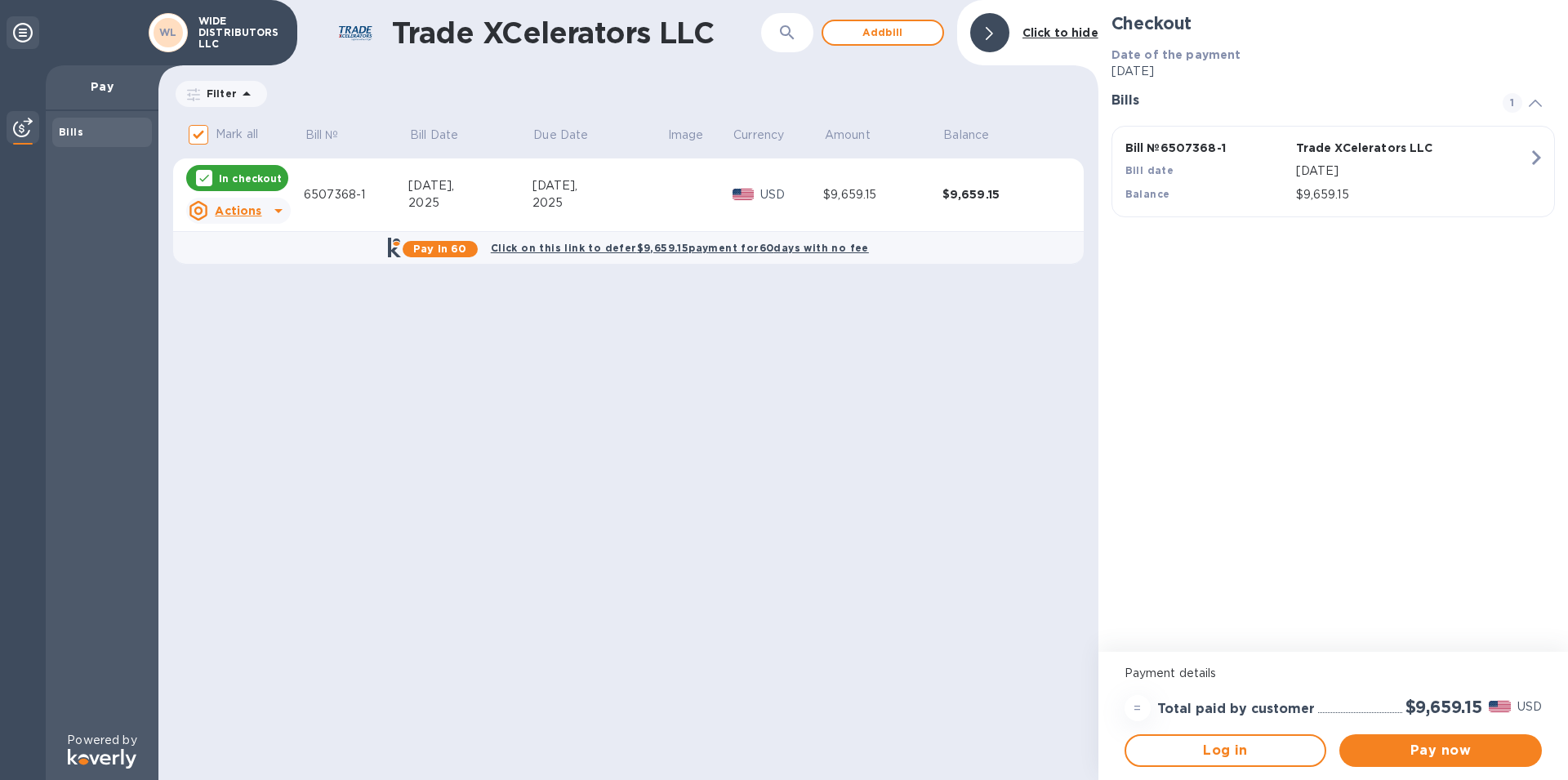
click at [548, 250] on b "Click on this link to defer $9,659.15 payment for 60 days with no fee" at bounding box center [680, 248] width 379 height 12
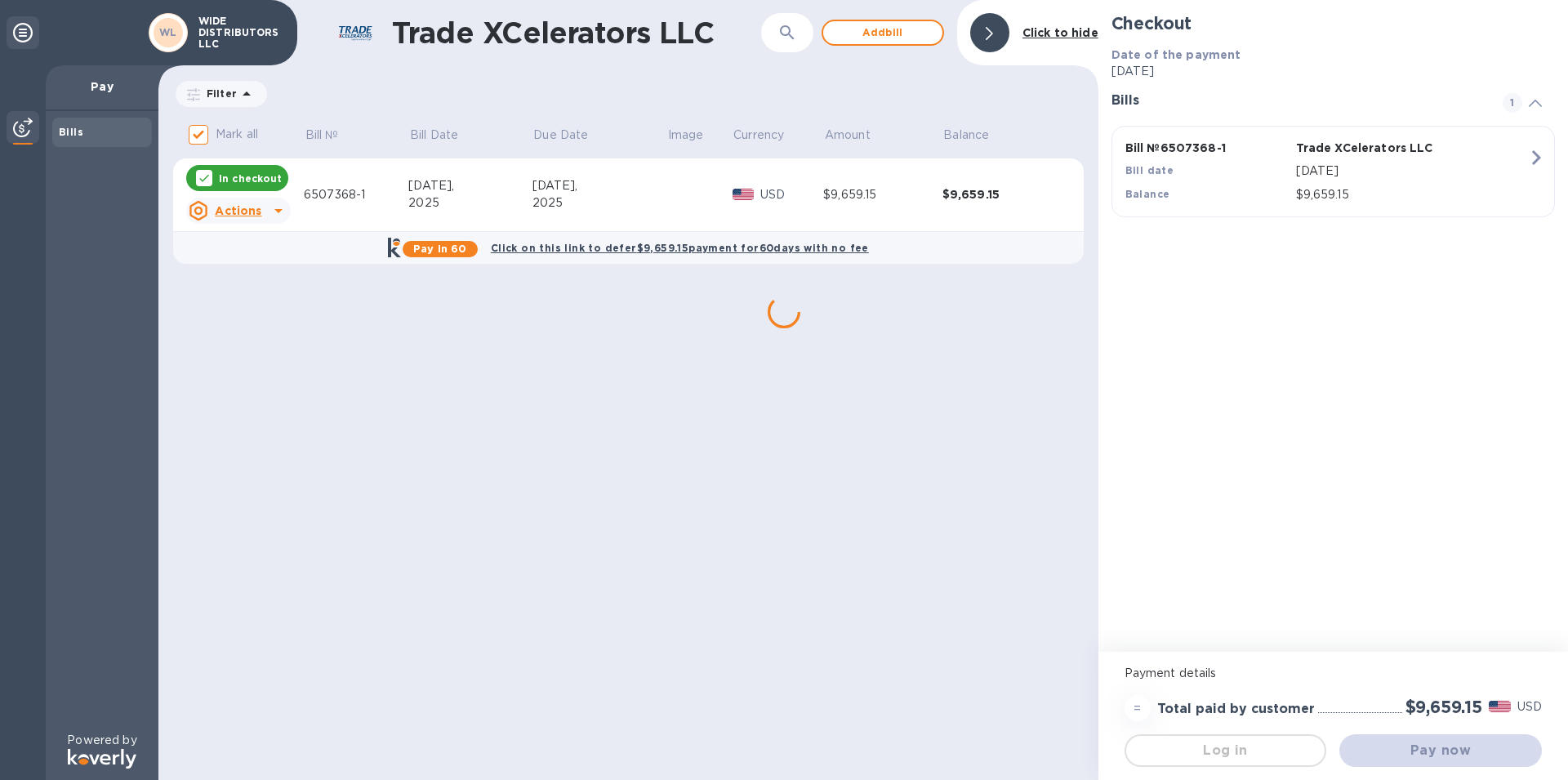
scroll to position [0, 0]
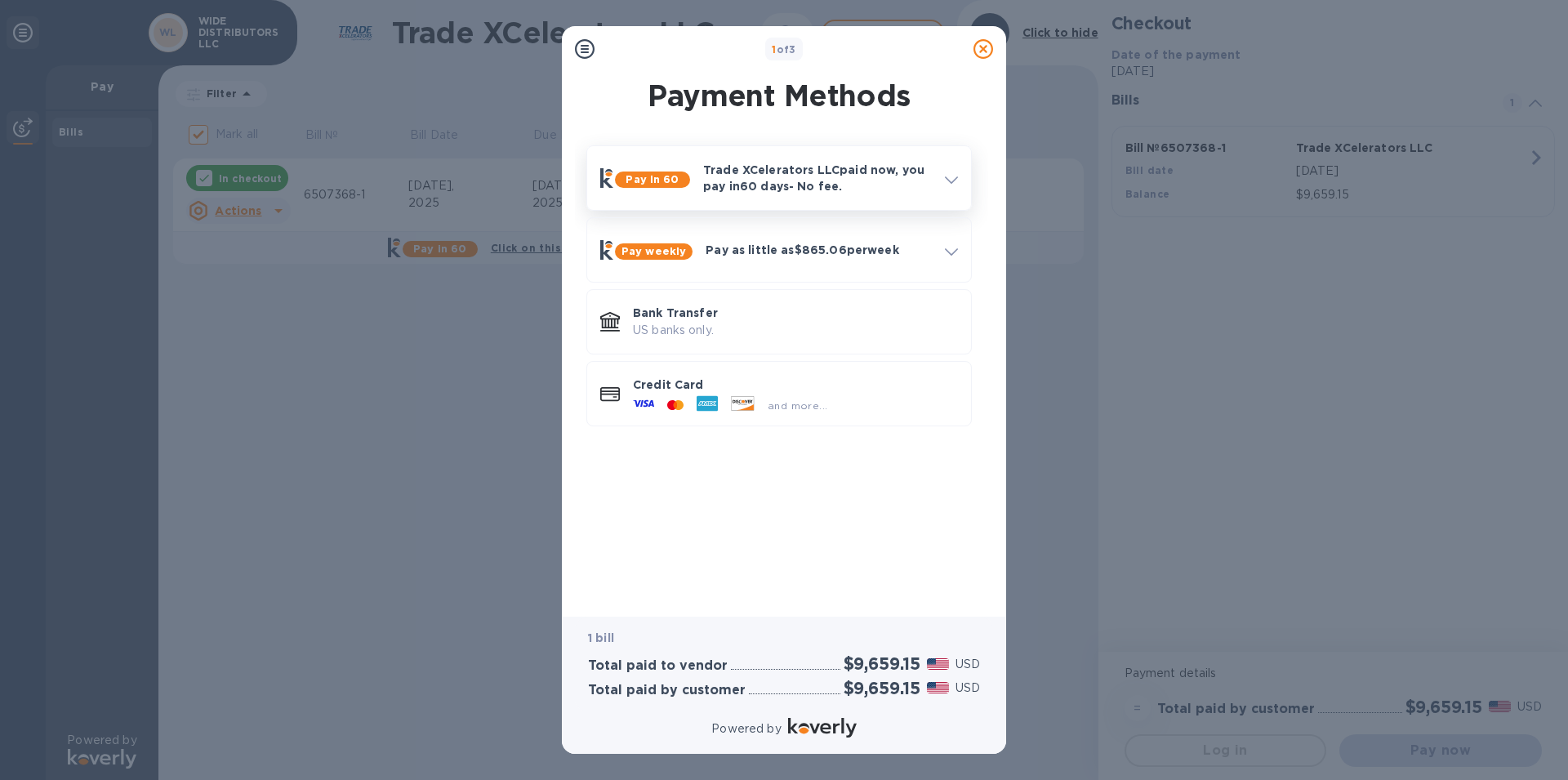
click at [753, 177] on p "Trade XCelerators LLC paid now, you pay [DATE] - No fee." at bounding box center [817, 178] width 228 height 33
